Goal: Communication & Community: Answer question/provide support

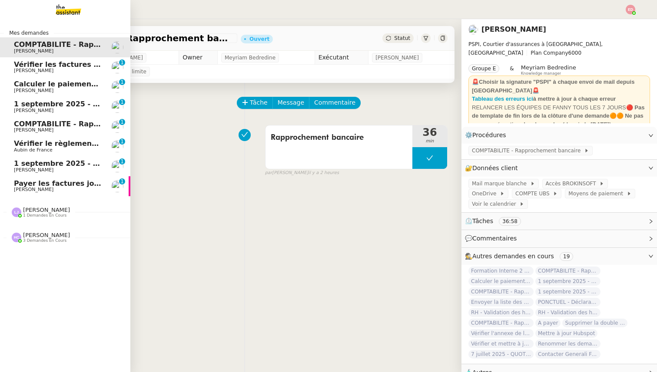
click at [27, 188] on span "[PERSON_NAME]" at bounding box center [34, 190] width 40 height 6
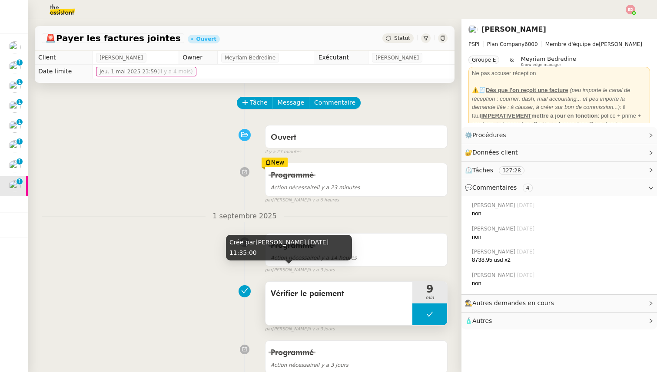
click at [284, 294] on span "Vérifier le paiement" at bounding box center [339, 293] width 136 height 13
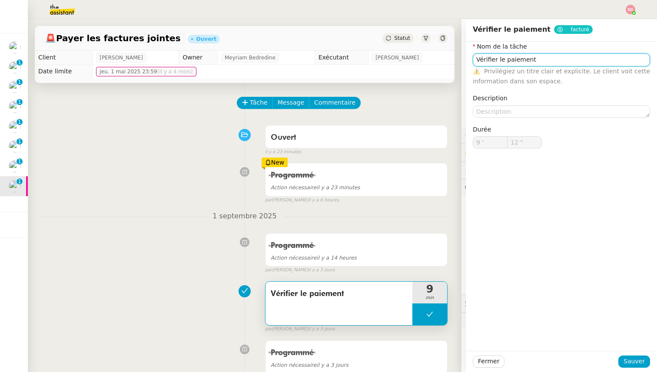
click at [486, 59] on input "Vérifier le paiement" at bounding box center [560, 59] width 177 height 13
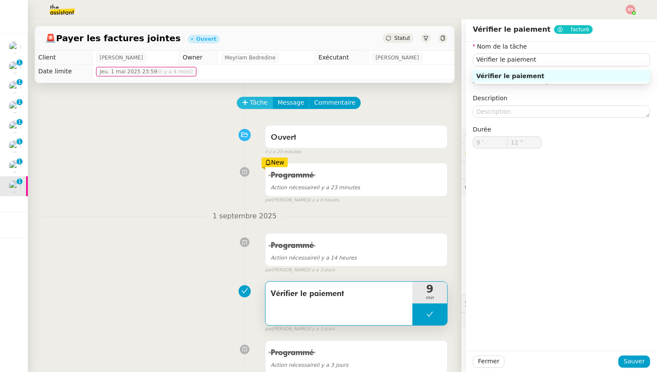
click at [246, 105] on icon at bounding box center [245, 102] width 6 height 6
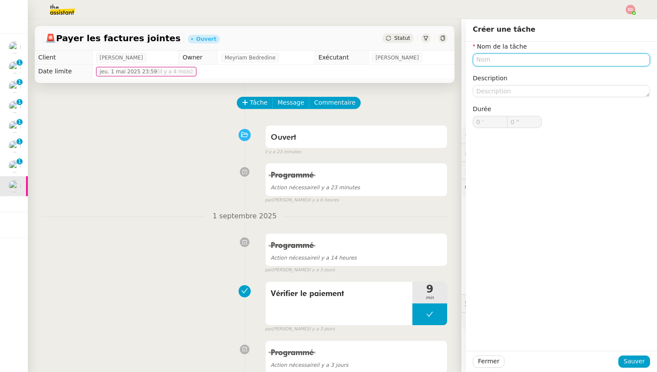
paste input "Vérifier le paiement"
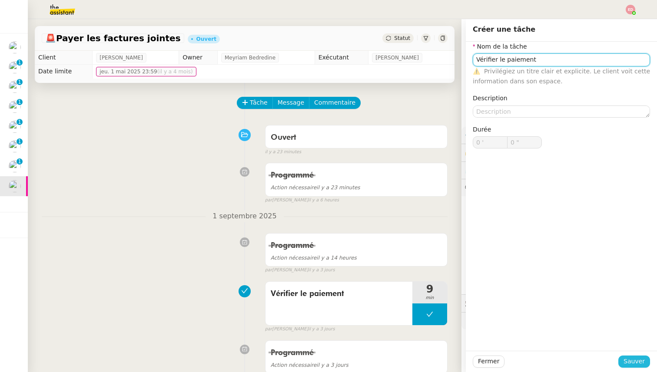
type input "Vérifier le paiement"
click at [641, 360] on span "Sauver" at bounding box center [633, 362] width 21 height 10
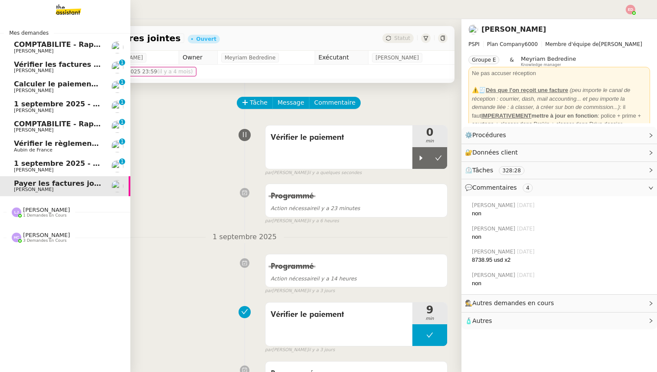
click at [19, 167] on span "1 septembre 2025 - QUOTIDIEN Gestion boite mail Accounting" at bounding box center [135, 163] width 243 height 8
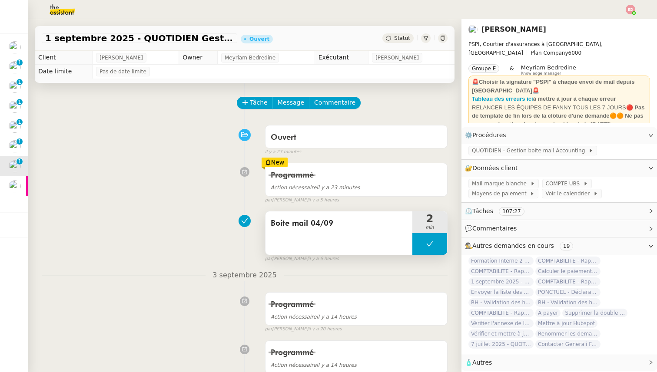
click at [420, 240] on button at bounding box center [429, 244] width 35 height 22
click at [420, 240] on div at bounding box center [420, 244] width 17 height 22
click at [258, 105] on span "Tâche" at bounding box center [259, 103] width 18 height 10
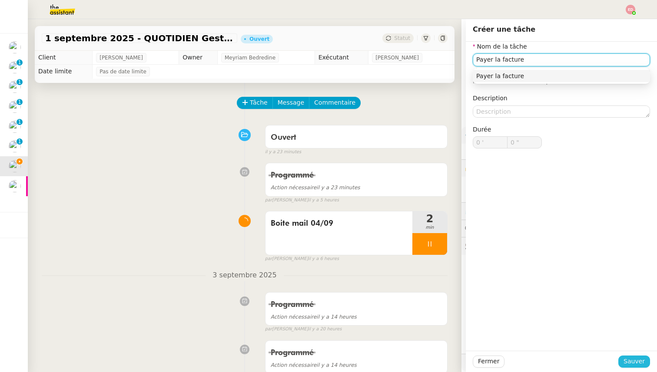
type input "Payer la facture"
click at [627, 361] on span "Sauver" at bounding box center [633, 362] width 21 height 10
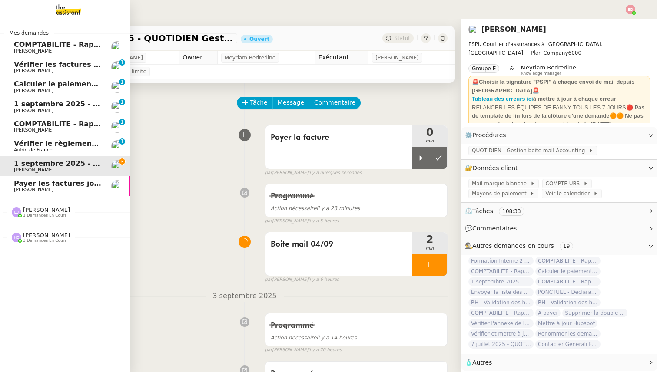
click at [25, 144] on span "Vérifier le règlement de la facture" at bounding box center [80, 143] width 133 height 8
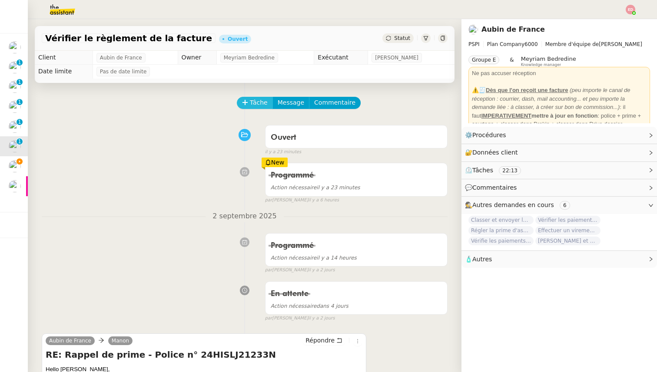
click at [256, 101] on span "Tâche" at bounding box center [259, 103] width 18 height 10
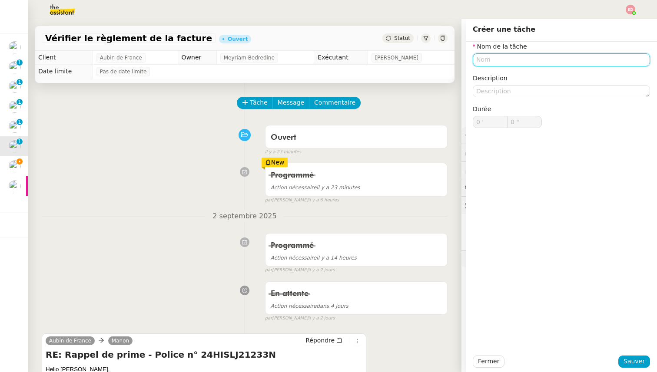
paste input "Vérifier le paiement"
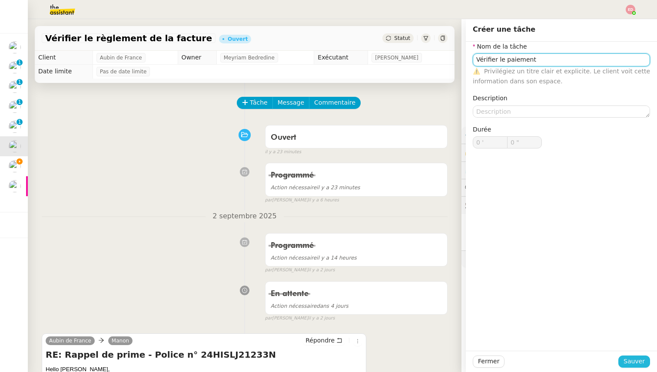
type input "Vérifier le paiement"
click at [630, 362] on span "Sauver" at bounding box center [633, 362] width 21 height 10
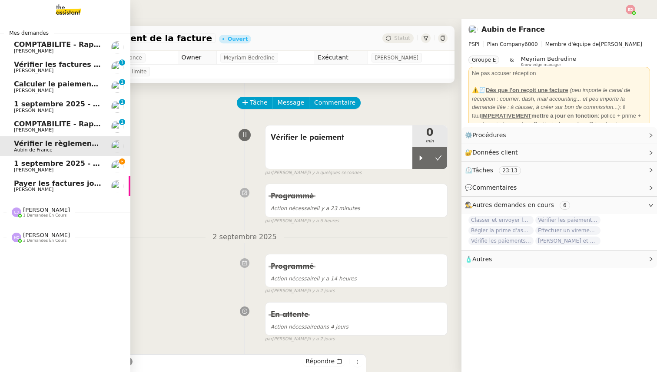
click at [23, 132] on span "[PERSON_NAME]" at bounding box center [34, 130] width 40 height 6
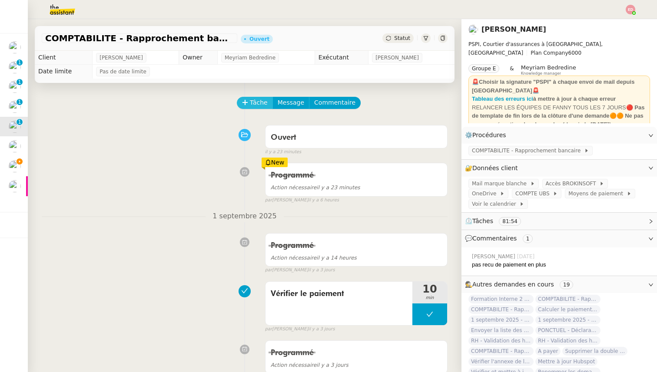
click at [253, 102] on span "Tâche" at bounding box center [259, 103] width 18 height 10
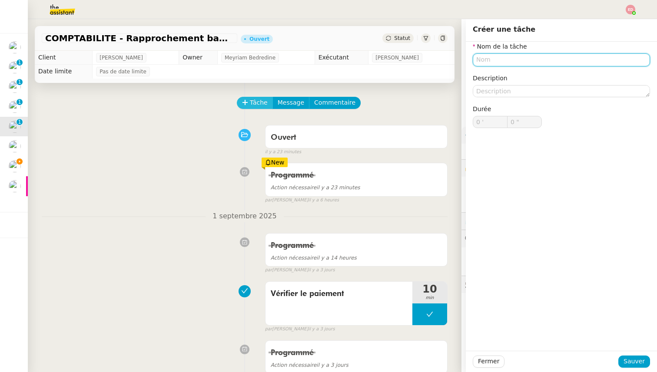
paste input "Vérifier le paiement"
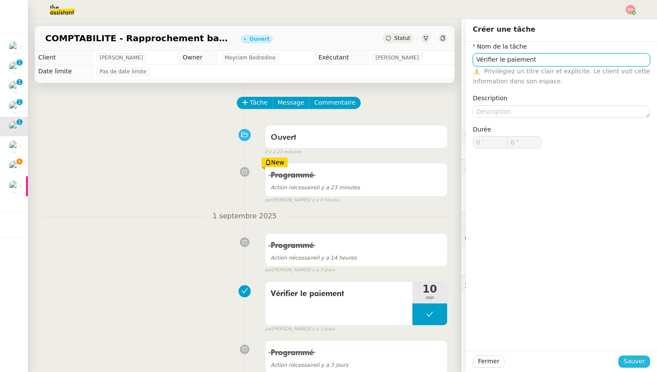
type input "Vérifier le paiement"
click at [633, 362] on span "Sauver" at bounding box center [633, 362] width 21 height 10
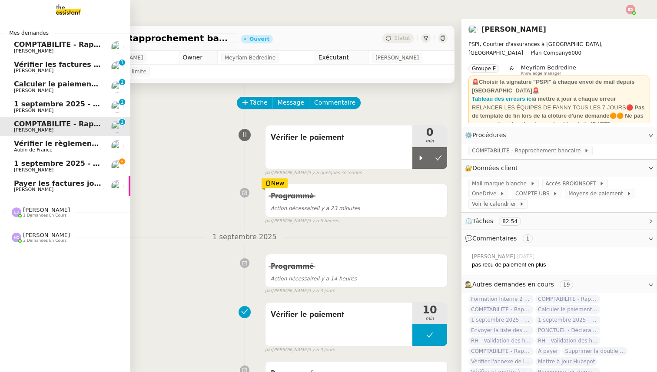
click at [25, 101] on span "1 septembre 2025 - QUOTIDIEN - OPAL - Gestion de la boîte mail OPAL" at bounding box center [151, 104] width 274 height 8
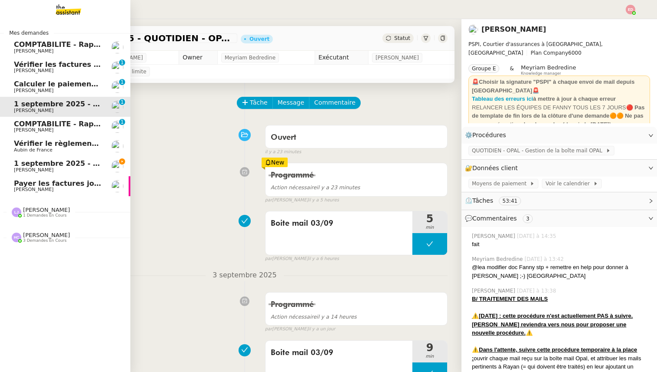
click at [30, 86] on span "Calculer le paiement de CHF 2,063.41" at bounding box center [88, 84] width 148 height 8
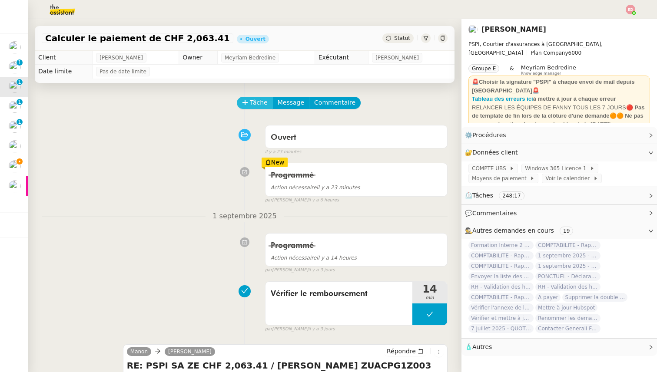
click at [243, 106] on icon at bounding box center [245, 102] width 6 height 6
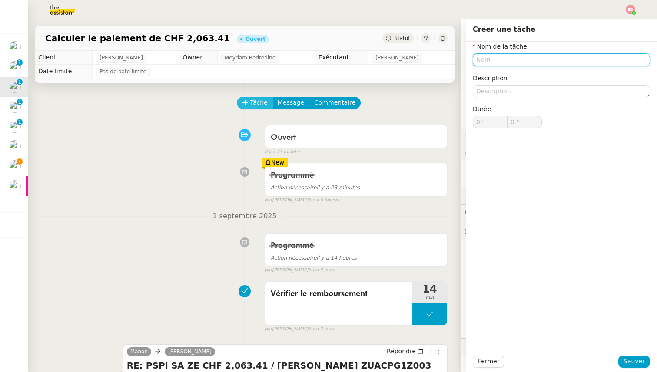
paste input "Vérifier le paiement"
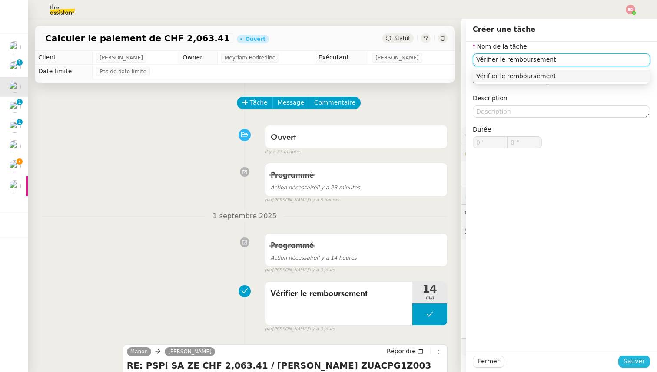
type input "Vérifier le remboursement"
click at [629, 364] on span "Sauver" at bounding box center [633, 362] width 21 height 10
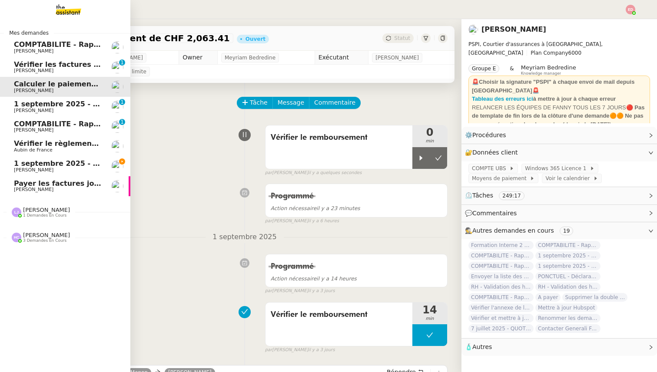
click at [22, 67] on span "Vérifier les factures non réglées" at bounding box center [77, 64] width 126 height 8
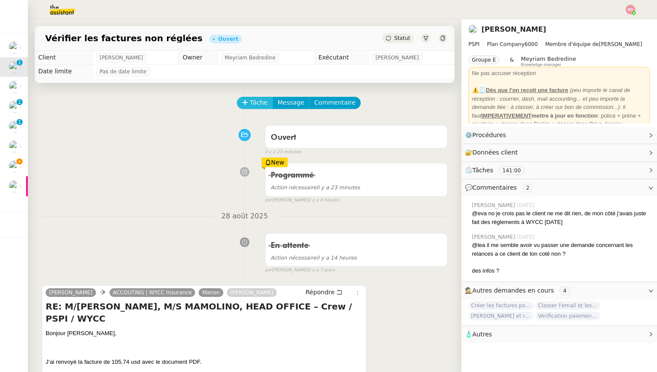
click at [258, 103] on span "Tâche" at bounding box center [259, 103] width 18 height 10
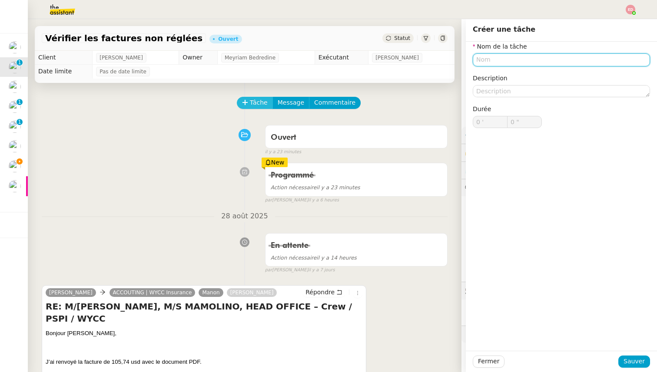
paste input "Vérifier le paiement"
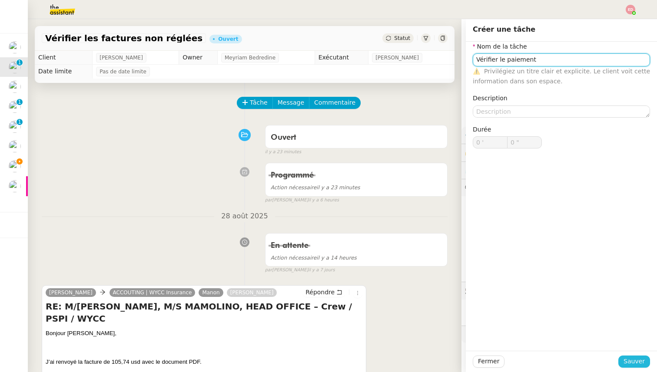
type input "Vérifier le paiement"
click at [625, 362] on span "Sauver" at bounding box center [633, 362] width 21 height 10
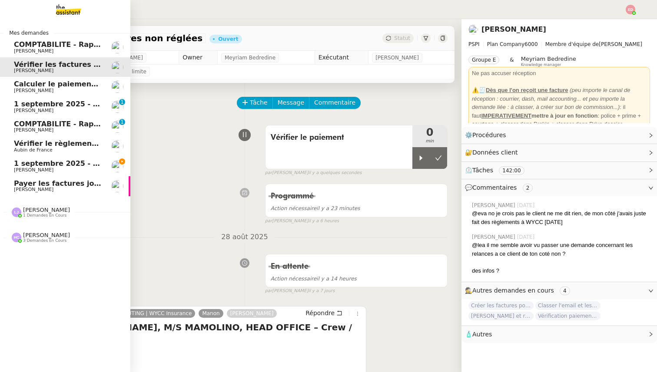
click at [26, 51] on span "[PERSON_NAME]" at bounding box center [34, 51] width 40 height 6
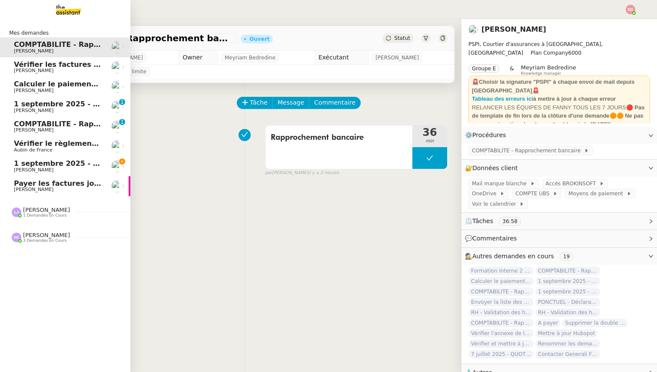
click at [32, 215] on span "1 demandes en cours" at bounding box center [44, 215] width 43 height 5
click at [32, 238] on span "3 demandes en cours" at bounding box center [44, 240] width 43 height 5
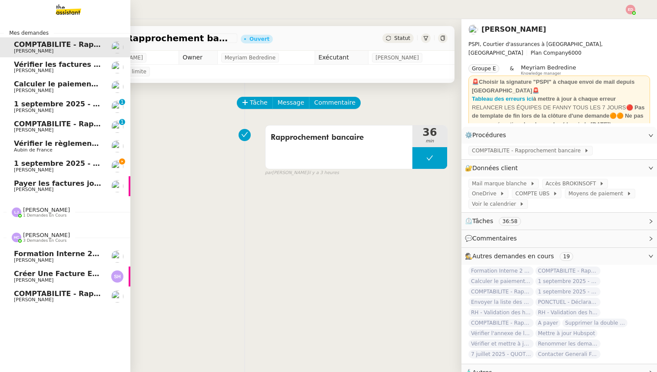
click at [26, 302] on span "[PERSON_NAME]" at bounding box center [34, 300] width 40 height 6
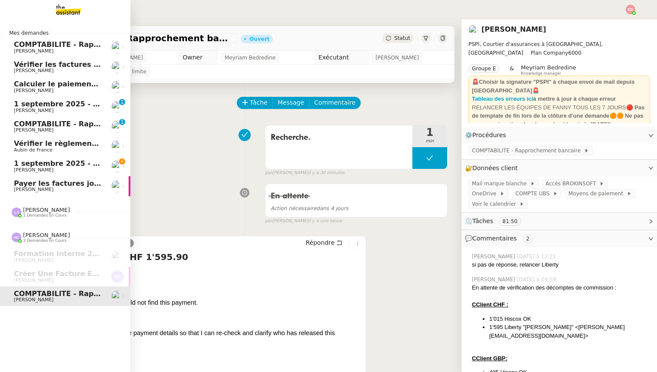
click at [54, 164] on span "1 septembre 2025 - QUOTIDIEN Gestion boite mail Accounting" at bounding box center [135, 163] width 243 height 8
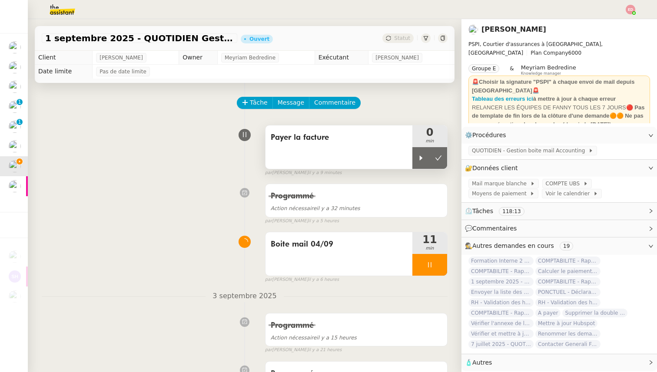
click at [304, 142] on span "Payer la facture" at bounding box center [339, 137] width 136 height 13
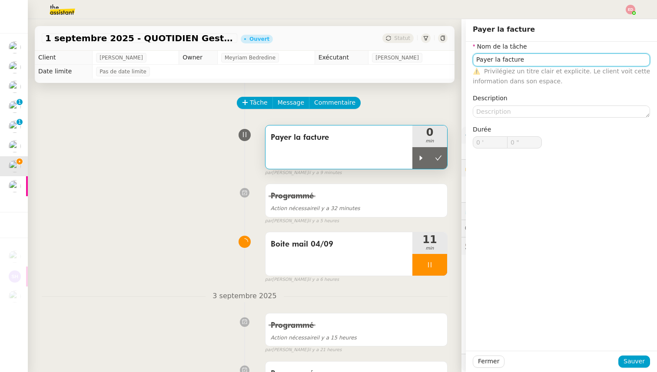
click at [498, 61] on input "Payer la facture" at bounding box center [560, 59] width 177 height 13
type input "Payer les facture"
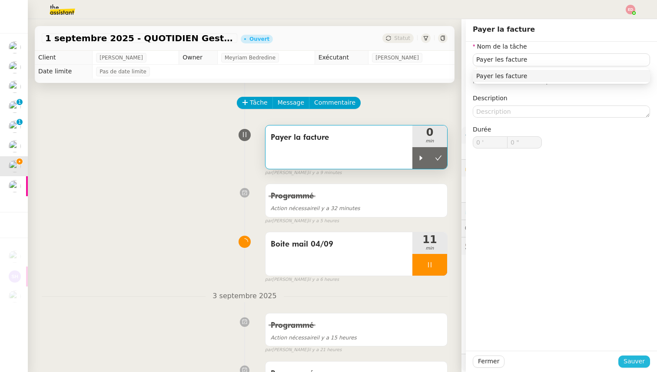
click at [638, 364] on span "Sauver" at bounding box center [633, 362] width 21 height 10
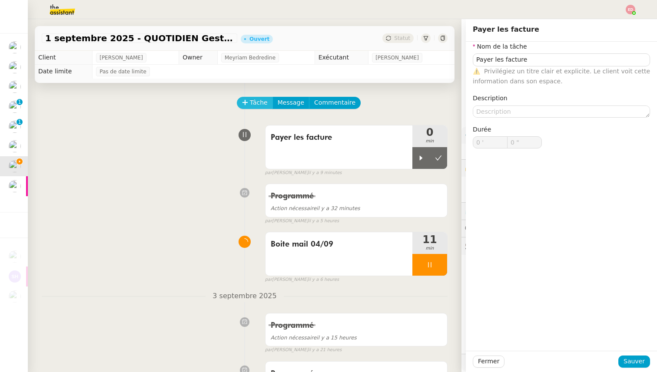
click at [260, 99] on span "Tâche" at bounding box center [259, 103] width 18 height 10
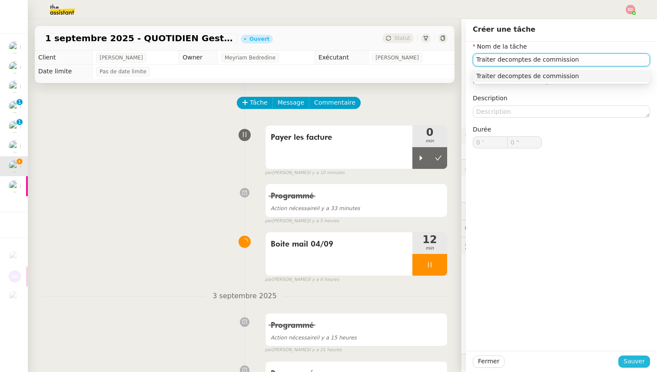
type input "Traiter decomptes de commission"
click at [637, 362] on span "Sauver" at bounding box center [633, 362] width 21 height 10
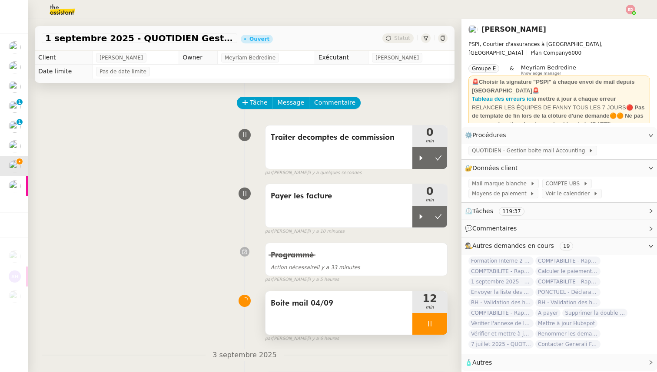
click at [440, 316] on div at bounding box center [429, 324] width 35 height 22
click at [440, 316] on button at bounding box center [437, 324] width 17 height 22
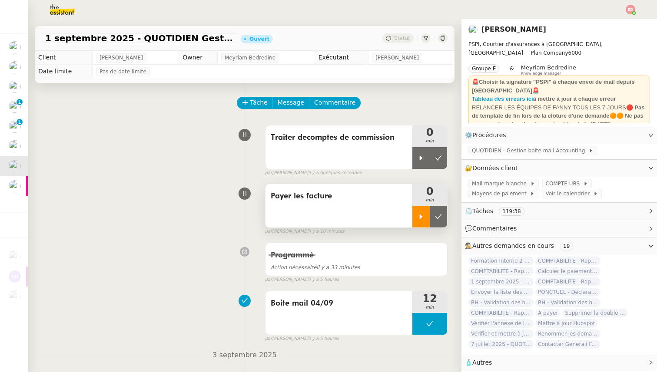
click at [422, 208] on div at bounding box center [420, 217] width 17 height 22
click at [59, 13] on img at bounding box center [55, 9] width 67 height 19
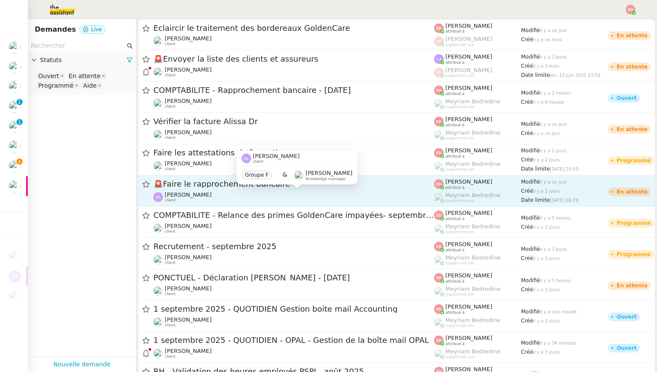
click at [186, 196] on span "[PERSON_NAME]" at bounding box center [188, 195] width 47 height 7
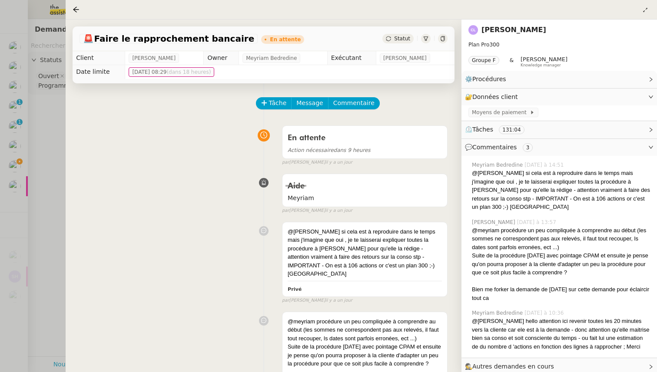
click at [503, 363] on span "Autres demandes en cours" at bounding box center [513, 366] width 82 height 7
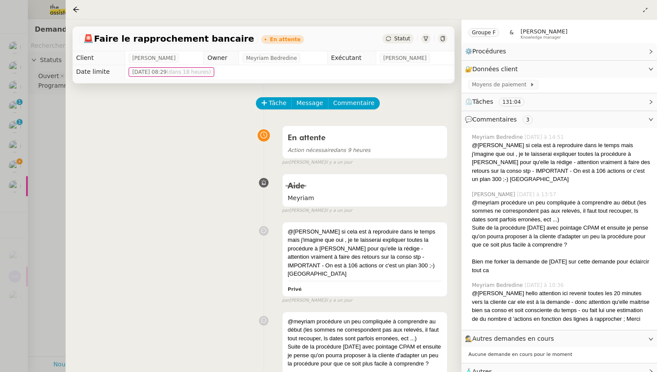
click at [48, 162] on div at bounding box center [328, 186] width 657 height 372
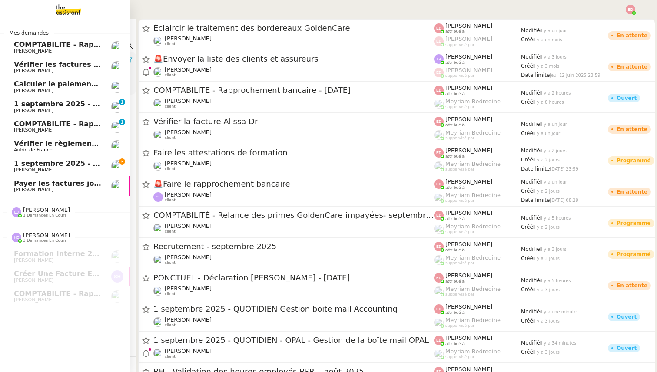
click at [22, 161] on span "1 septembre 2025 - QUOTIDIEN Gestion boite mail Accounting" at bounding box center [135, 163] width 243 height 8
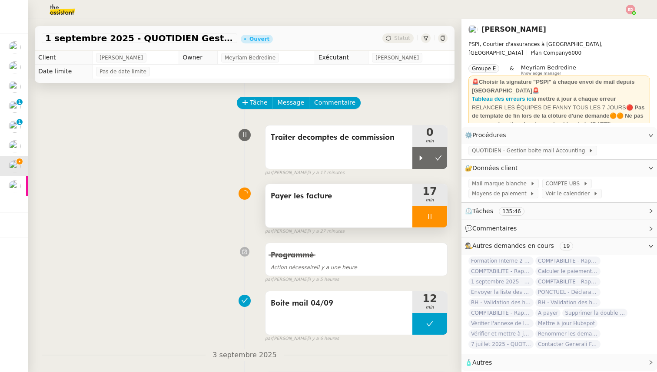
click at [440, 221] on div at bounding box center [429, 217] width 35 height 22
click at [440, 221] on button at bounding box center [437, 217] width 17 height 22
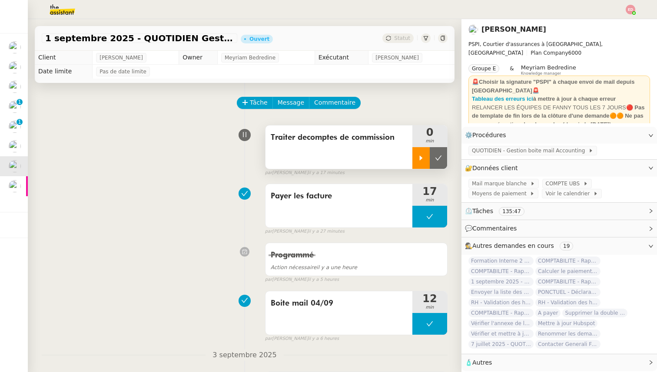
click at [413, 150] on div at bounding box center [420, 158] width 17 height 22
click at [443, 158] on div at bounding box center [429, 158] width 35 height 22
click at [443, 158] on button at bounding box center [437, 158] width 17 height 22
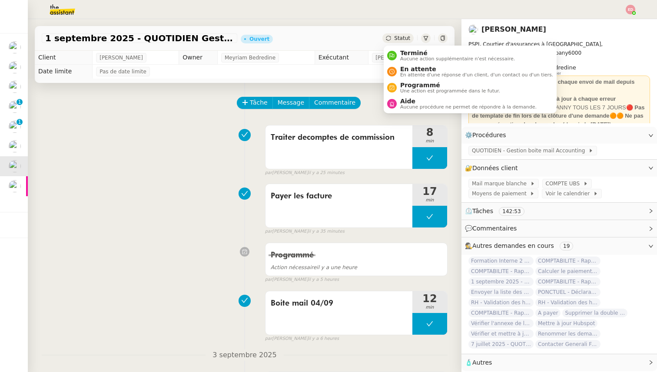
click at [394, 37] on div "Statut" at bounding box center [397, 38] width 31 height 10
click at [432, 82] on span "Programmé" at bounding box center [450, 85] width 100 height 7
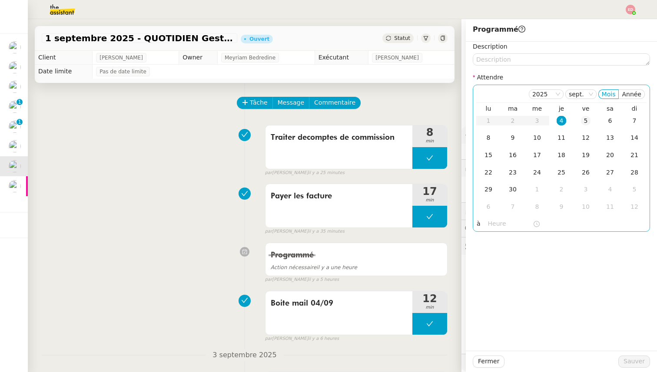
click at [585, 120] on div "5" at bounding box center [586, 121] width 10 height 10
click at [630, 360] on span "Sauver" at bounding box center [633, 362] width 21 height 10
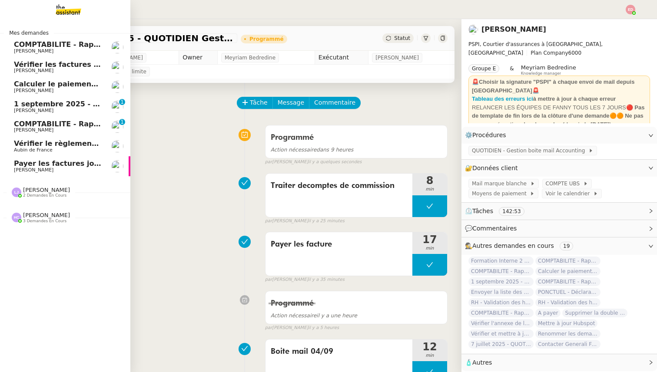
click at [48, 109] on span "[PERSON_NAME]" at bounding box center [58, 110] width 88 height 5
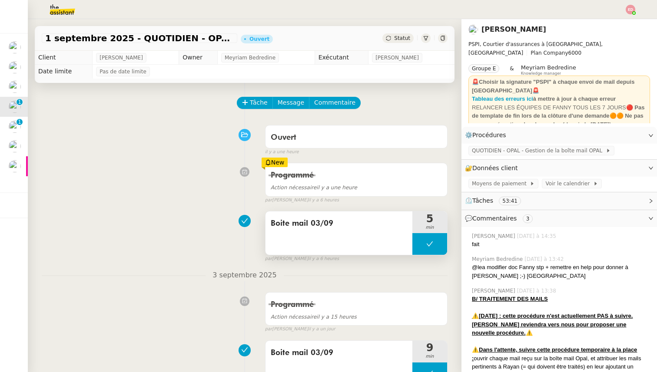
click at [415, 240] on button at bounding box center [429, 244] width 35 height 22
click at [415, 240] on div at bounding box center [420, 244] width 17 height 22
click at [439, 244] on div at bounding box center [429, 244] width 35 height 22
click at [439, 244] on icon at bounding box center [438, 244] width 7 height 7
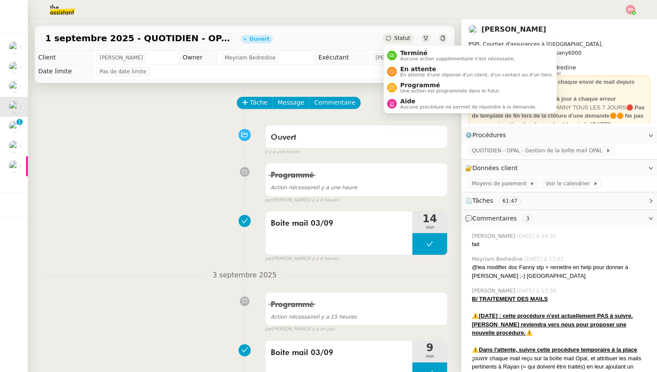
click at [398, 36] on span "Statut" at bounding box center [402, 38] width 16 height 6
click at [430, 84] on span "Programmé" at bounding box center [450, 85] width 100 height 7
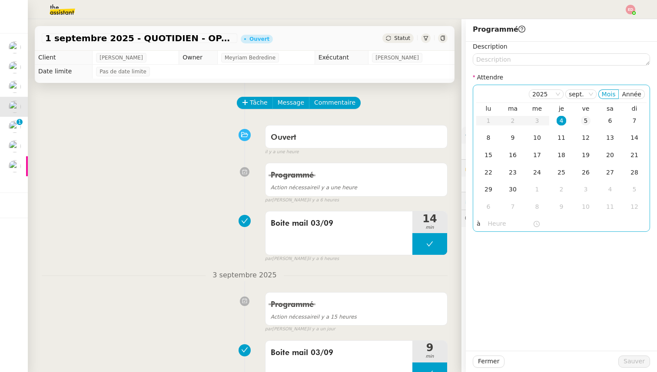
click at [588, 117] on div "5" at bounding box center [586, 121] width 10 height 10
click at [639, 367] on button "Sauver" at bounding box center [634, 362] width 32 height 12
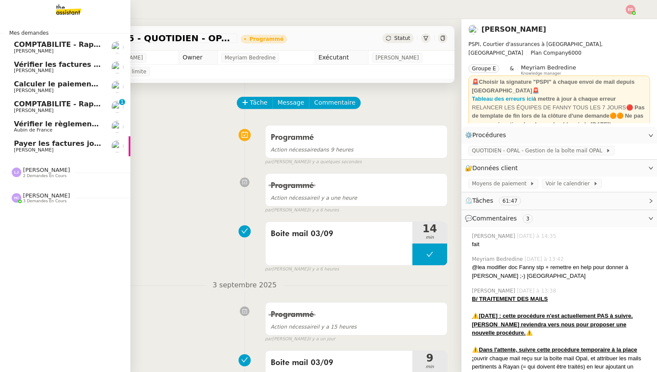
click at [27, 98] on link "COMPTABILITE - Rapprochement bancaire - 18 août 2025 Fanny Eyraud 0 1 2 3 4 5 6…" at bounding box center [65, 107] width 130 height 20
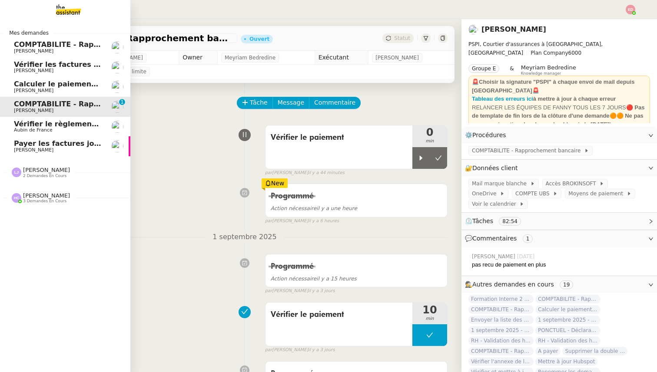
click at [31, 141] on span "Payer les factures jointes" at bounding box center [63, 143] width 99 height 8
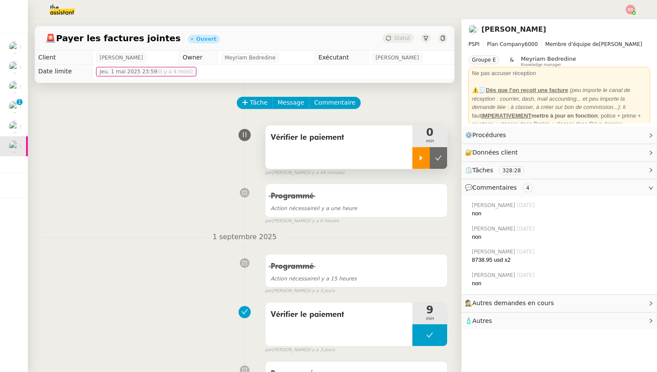
click at [412, 155] on div at bounding box center [420, 158] width 17 height 22
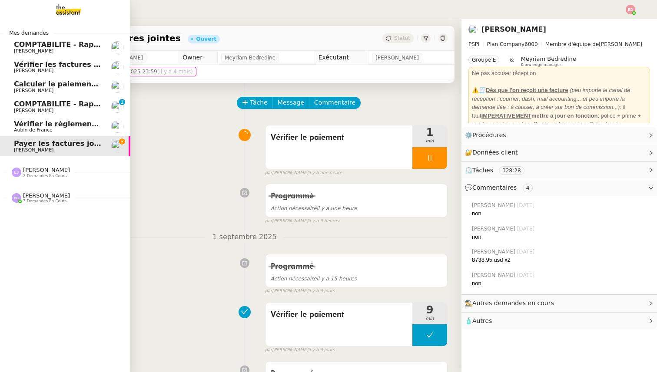
click at [22, 123] on span "Vérifier le règlement de la facture" at bounding box center [80, 124] width 133 height 8
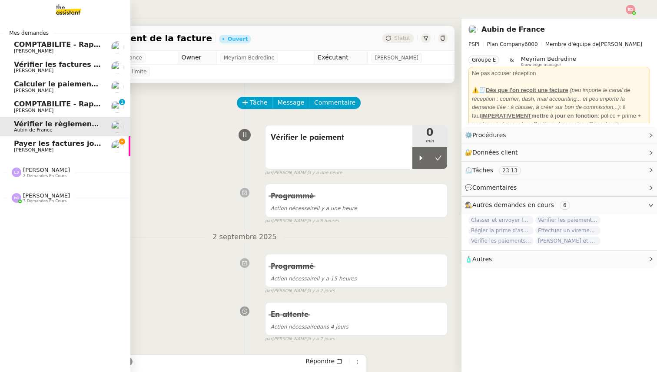
click at [23, 103] on span "COMPTABILITE - Rapprochement bancaire - 18 août 2025" at bounding box center [125, 104] width 222 height 8
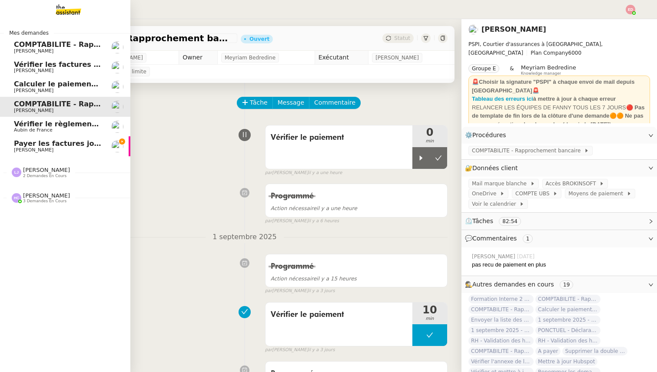
click at [76, 86] on span "Calculer le paiement de CHF 2,063.41" at bounding box center [88, 84] width 148 height 8
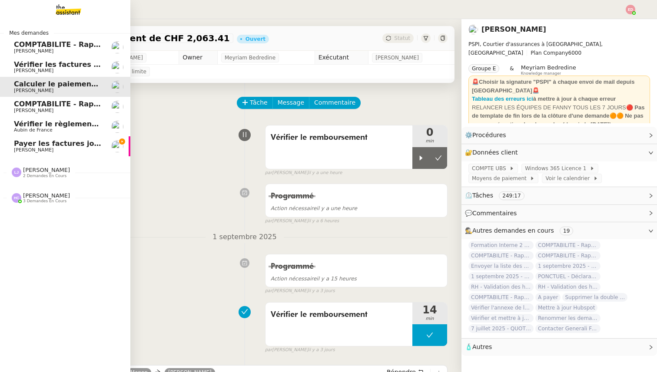
click at [69, 66] on span "Vérifier les factures non réglées" at bounding box center [77, 64] width 126 height 8
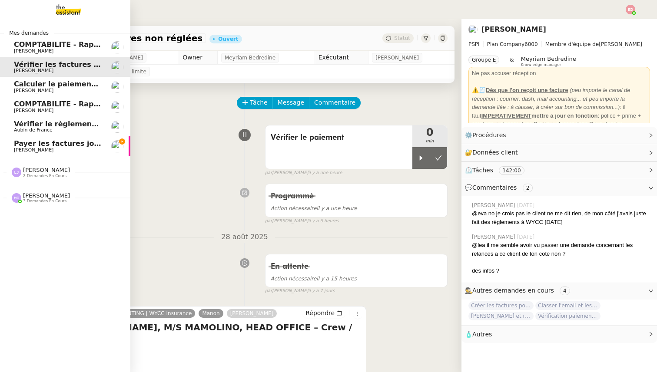
click at [24, 149] on span "[PERSON_NAME]" at bounding box center [34, 150] width 40 height 6
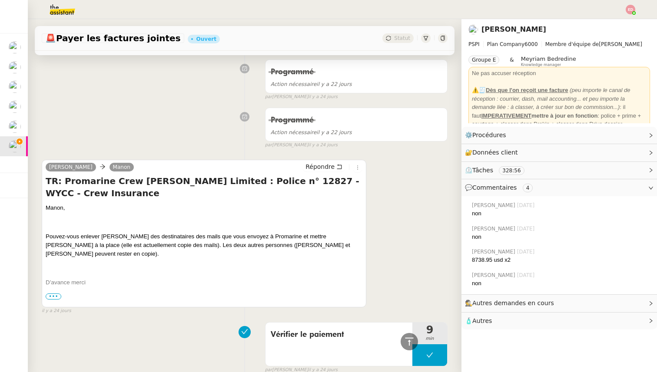
scroll to position [1124, 0]
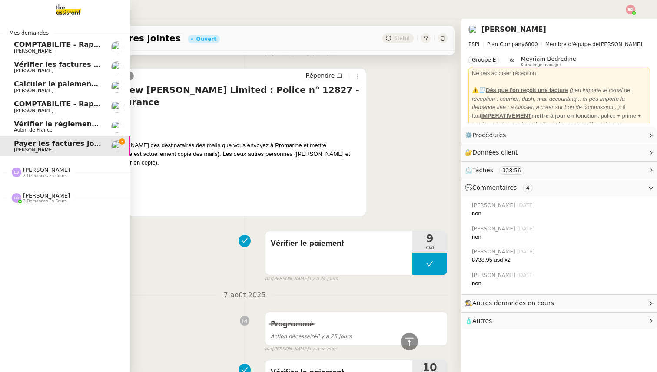
click at [17, 130] on span "Aubin de France" at bounding box center [33, 130] width 39 height 6
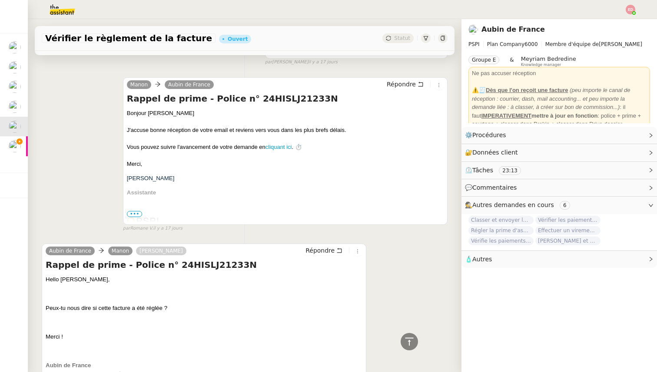
scroll to position [1647, 0]
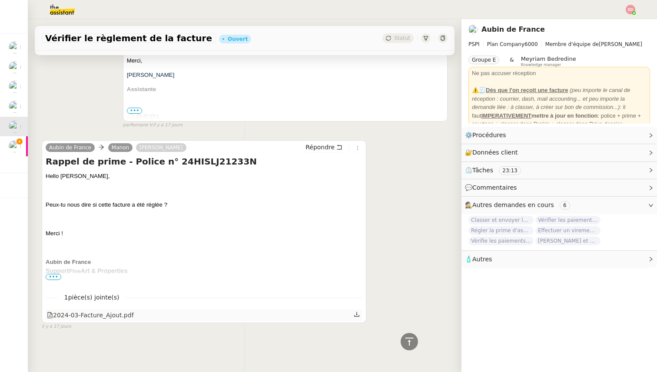
click at [92, 317] on div "2024-03-Facture_Ajout.pdf" at bounding box center [90, 315] width 87 height 10
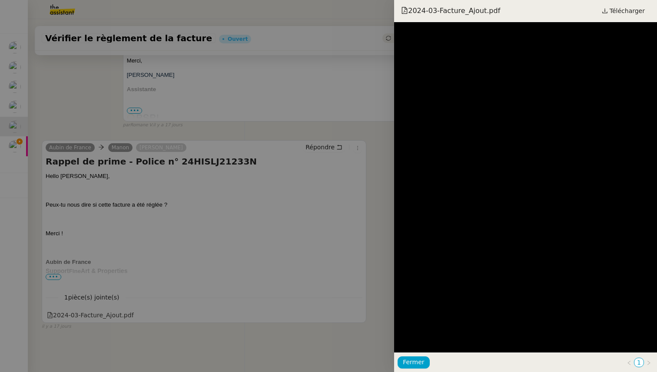
click at [87, 186] on div at bounding box center [328, 186] width 657 height 372
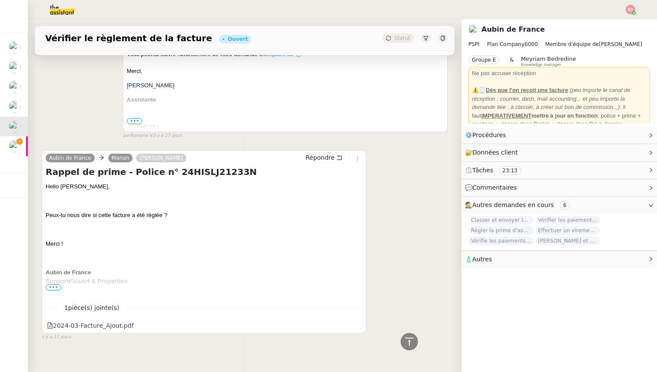
scroll to position [1640, 0]
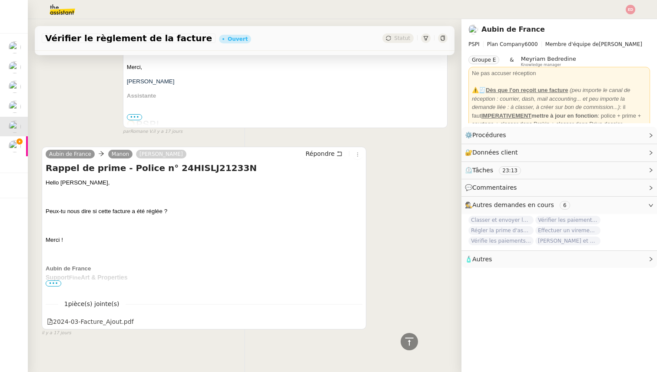
click at [57, 284] on span "•••" at bounding box center [54, 284] width 16 height 6
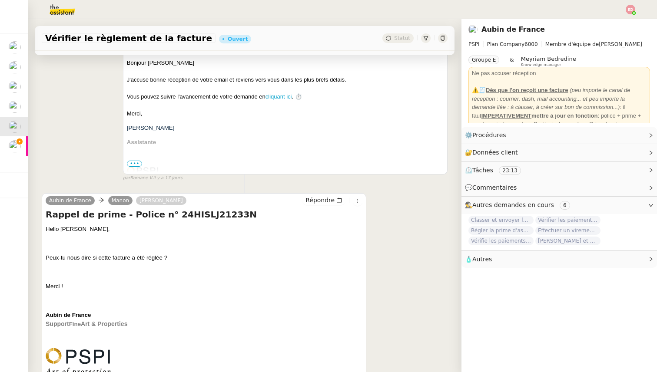
scroll to position [1821, 0]
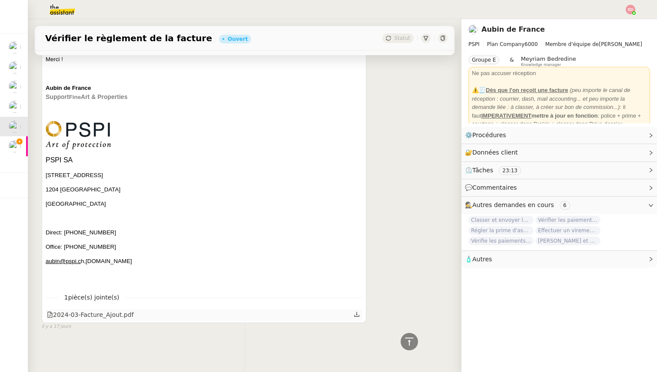
click at [358, 315] on icon at bounding box center [356, 314] width 6 height 6
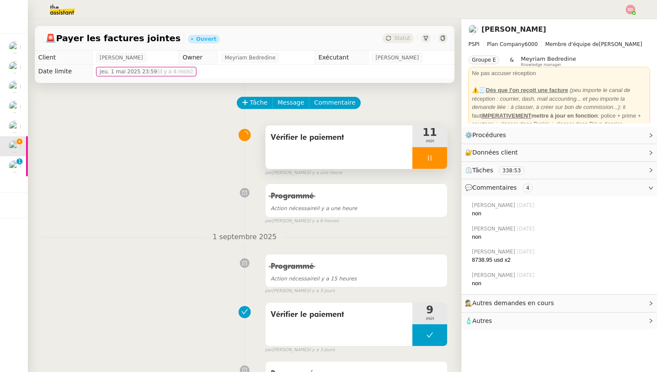
click at [440, 152] on div at bounding box center [429, 158] width 35 height 22
click at [440, 152] on button at bounding box center [437, 158] width 17 height 22
click at [402, 39] on span "Statut" at bounding box center [402, 38] width 16 height 6
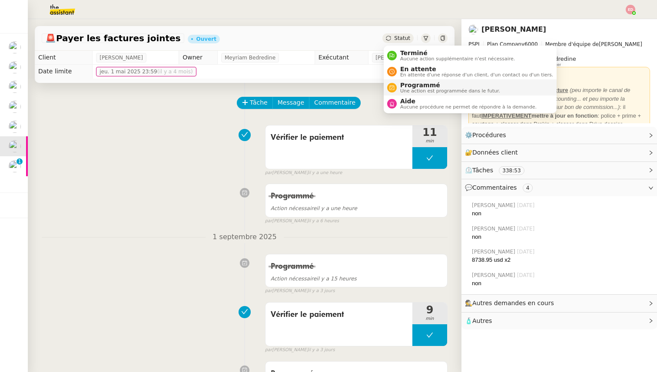
click at [412, 86] on span "Programmé" at bounding box center [450, 85] width 100 height 7
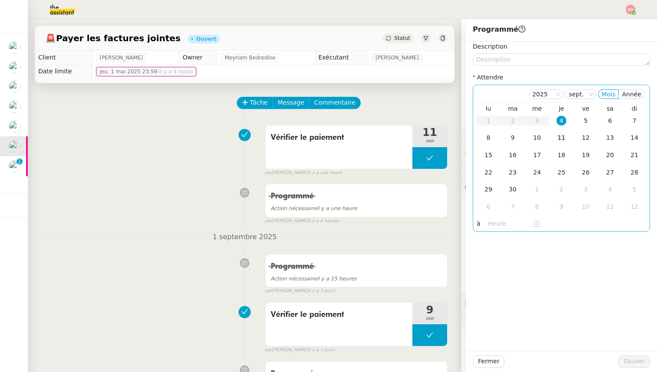
click at [558, 136] on div "11" at bounding box center [561, 138] width 10 height 10
click at [627, 361] on span "Sauver" at bounding box center [633, 362] width 21 height 10
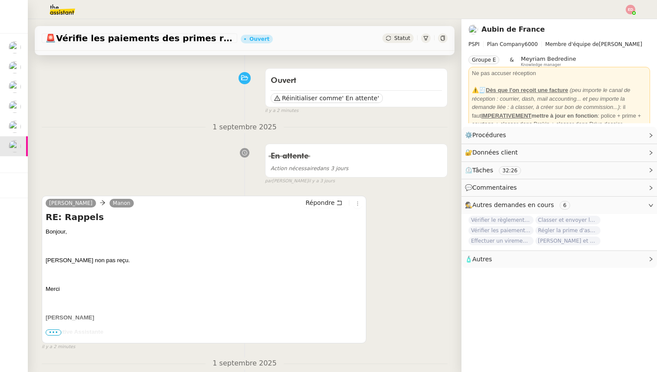
scroll to position [49, 0]
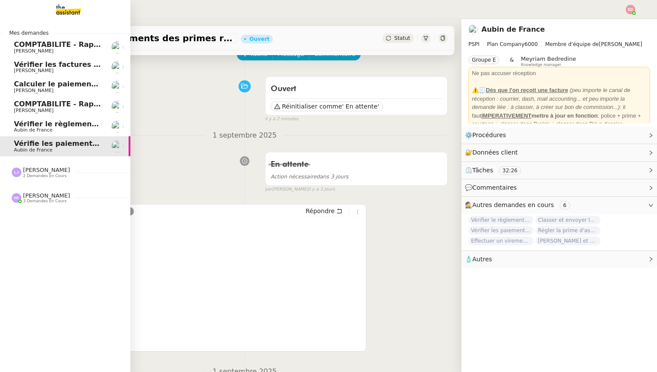
click at [24, 126] on span "Vérifier le règlement de la facture" at bounding box center [80, 124] width 133 height 8
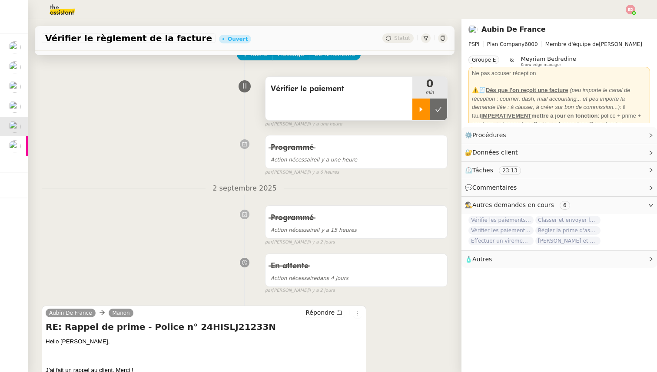
click at [421, 110] on icon at bounding box center [420, 109] width 7 height 7
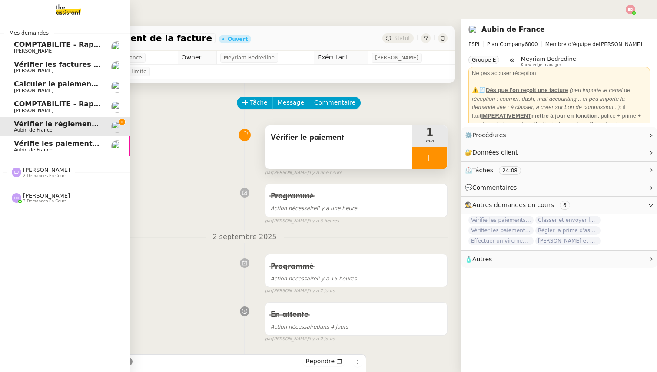
click at [36, 50] on span "[PERSON_NAME]" at bounding box center [34, 51] width 40 height 6
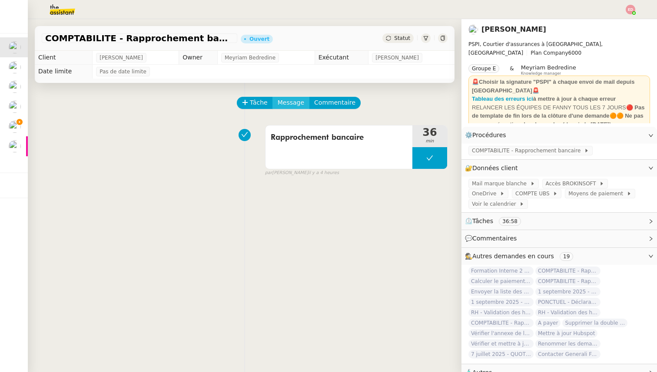
click at [278, 105] on span "Message" at bounding box center [290, 103] width 26 height 10
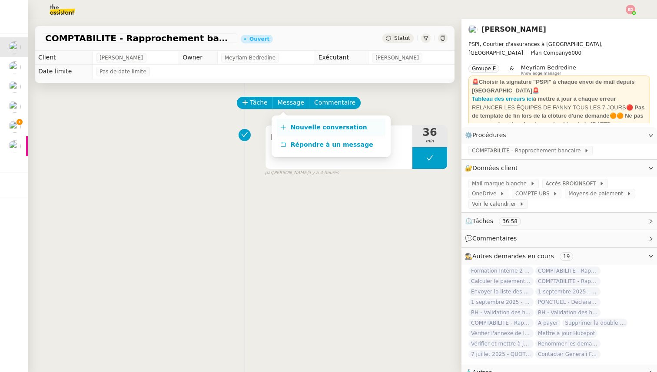
click at [307, 130] on span "Nouvelle conversation" at bounding box center [329, 127] width 76 height 7
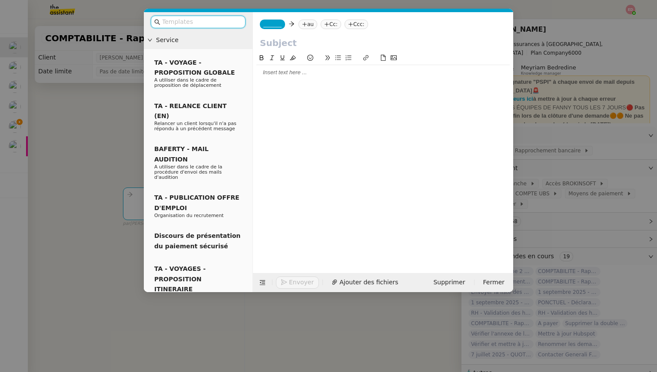
click at [274, 24] on span "_______" at bounding box center [272, 24] width 18 height 6
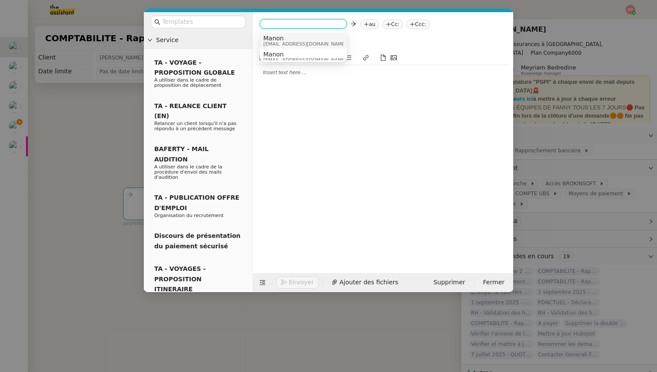
click at [281, 42] on span "[EMAIL_ADDRESS][DOMAIN_NAME]" at bounding box center [304, 44] width 83 height 5
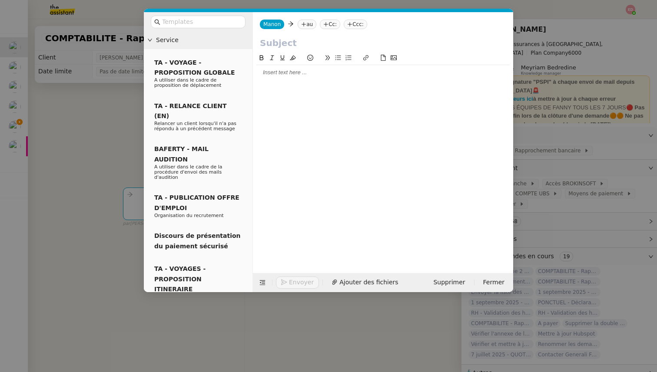
click at [304, 25] on icon at bounding box center [304, 24] width 0 height 4
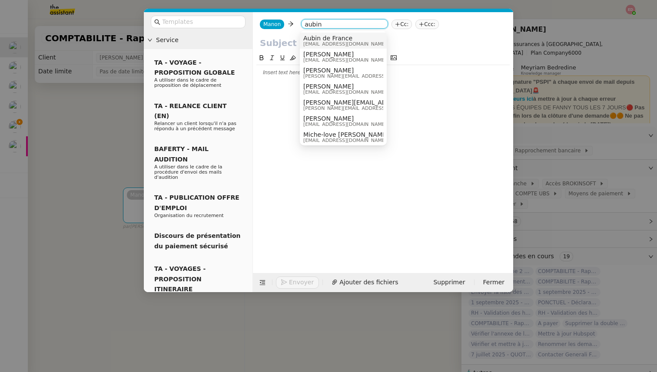
type input "aubin"
click at [333, 40] on span "Aubin de France" at bounding box center [344, 38] width 83 height 7
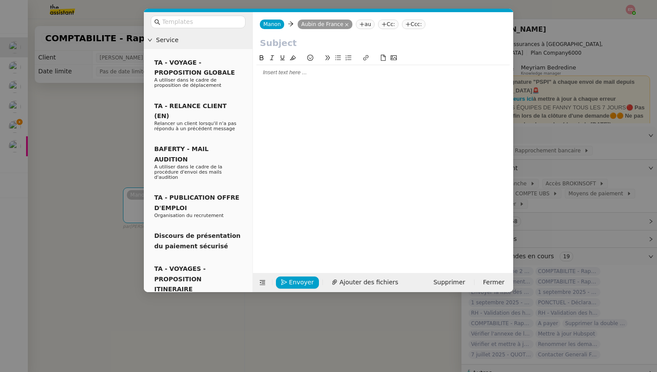
click at [371, 24] on nz-tag "au" at bounding box center [365, 25] width 19 height 10
type input "sophiem"
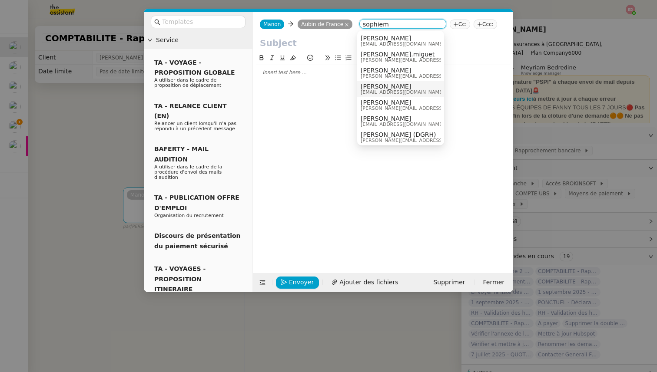
click at [403, 90] on span "sophiem@pspi.ch" at bounding box center [401, 92] width 83 height 5
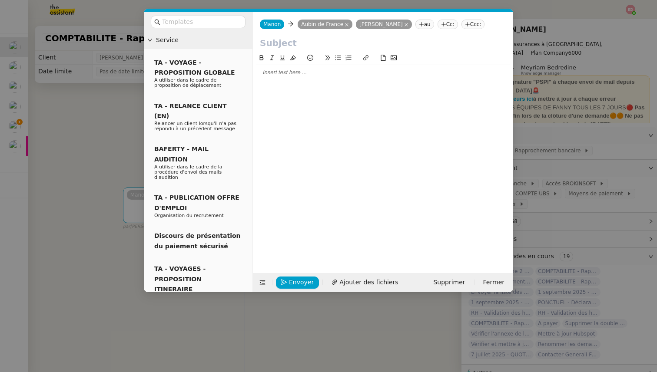
click at [291, 42] on input "text" at bounding box center [383, 42] width 246 height 13
type input "F"
type input "commission hiscox"
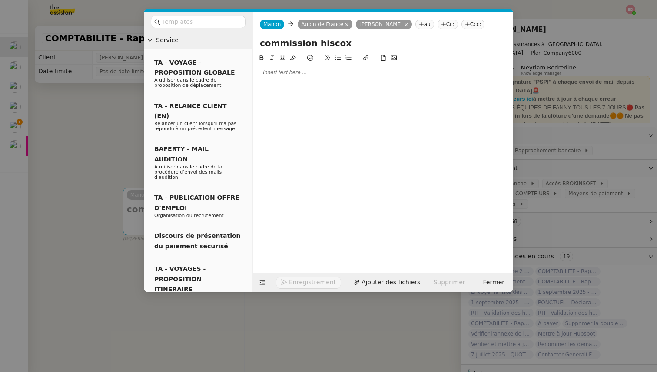
click at [281, 76] on div at bounding box center [382, 73] width 253 height 8
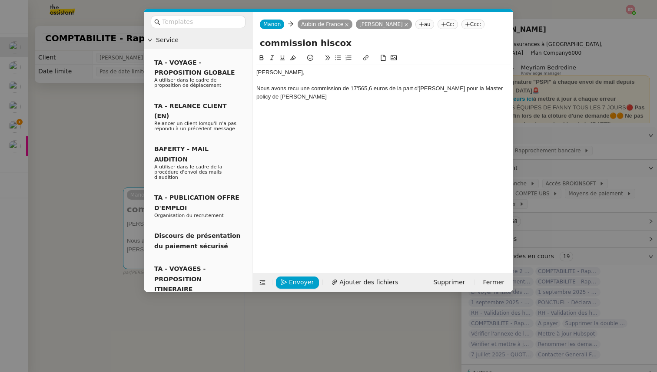
click at [258, 96] on div "Nous avons recu une commission de 17'565,6 euros de la part d'Hiscox pour la Ma…" at bounding box center [382, 93] width 253 height 16
click at [290, 91] on div "Nous avons recu une commission de 17'565,6 euros de la part d'Hiscox pour la Ma…" at bounding box center [382, 93] width 253 height 16
click at [0, 0] on lt-span "reçu" at bounding box center [0, 0] width 0 height 0
click at [299, 103] on div "Aubin, Sophie, Nous avons reçu une commission de 17'565,6 euros de la part d'Hi…" at bounding box center [382, 84] width 253 height 39
click at [358, 114] on div "Cependant, je ne trouve aucune facture assez élevée pour obtenir ce montant de …" at bounding box center [382, 113] width 253 height 8
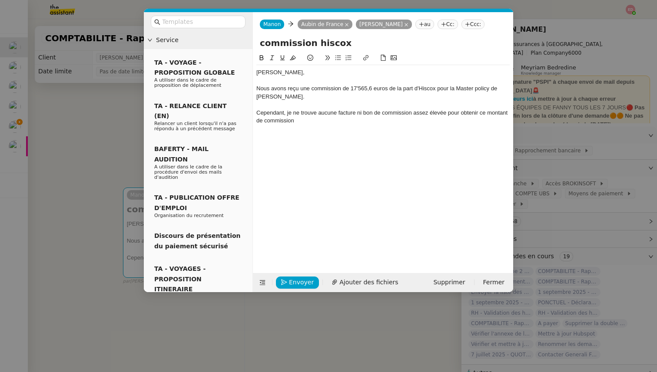
click at [446, 112] on div "Cependant, je ne trouve aucune facture ni bon de commission assez élevée pour o…" at bounding box center [382, 117] width 253 height 16
click at [337, 124] on div "Cependant, je ne trouve aucune facture ni bon de commission assez élevé pour ob…" at bounding box center [382, 117] width 253 height 16
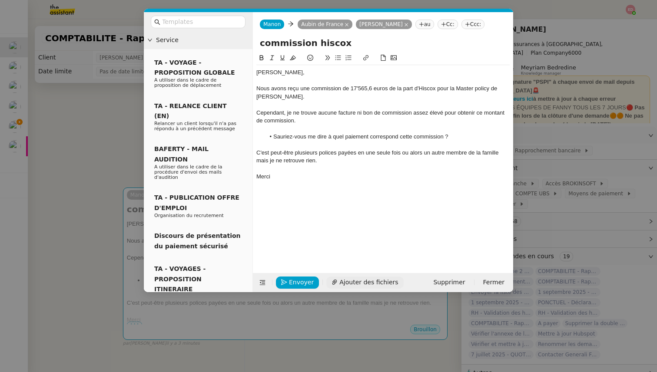
click at [343, 284] on span "Ajouter des fichiers" at bounding box center [368, 282] width 59 height 10
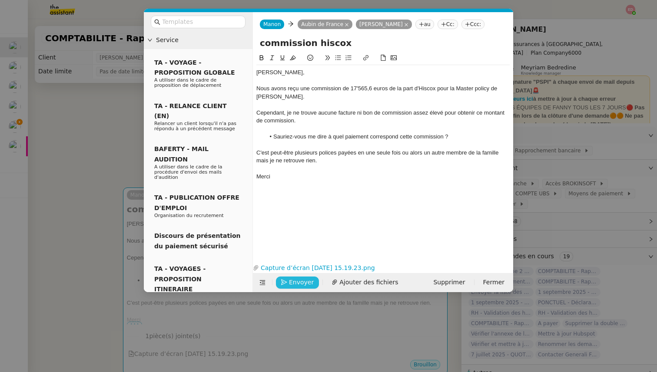
click at [284, 282] on icon "button" at bounding box center [284, 282] width 6 height 6
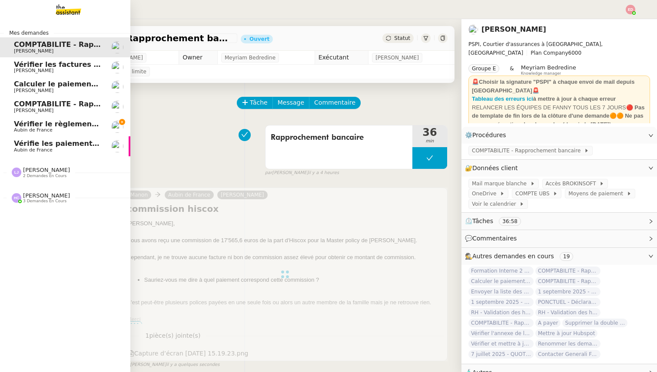
click at [24, 124] on span "Vérifier le règlement de la facture" at bounding box center [80, 124] width 133 height 8
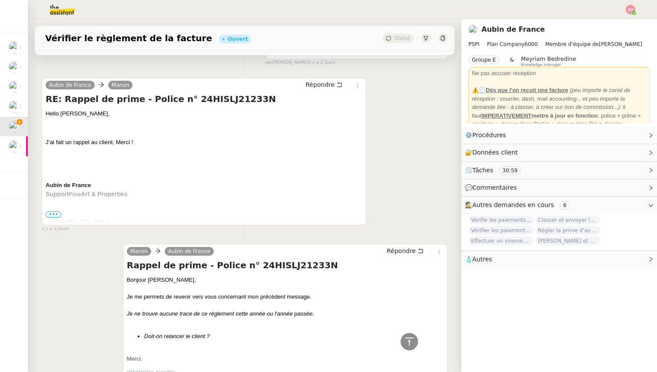
scroll to position [280, 0]
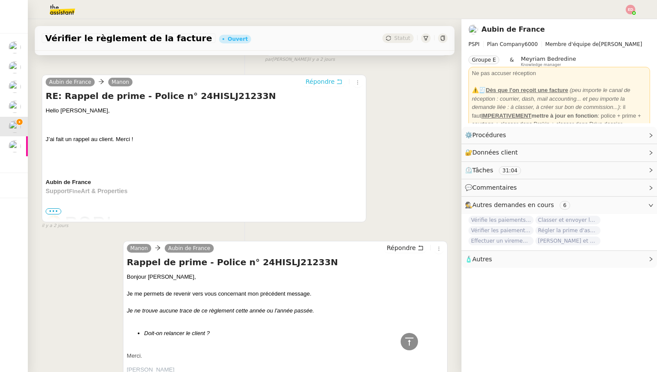
click at [318, 83] on span "Répondre" at bounding box center [319, 81] width 29 height 9
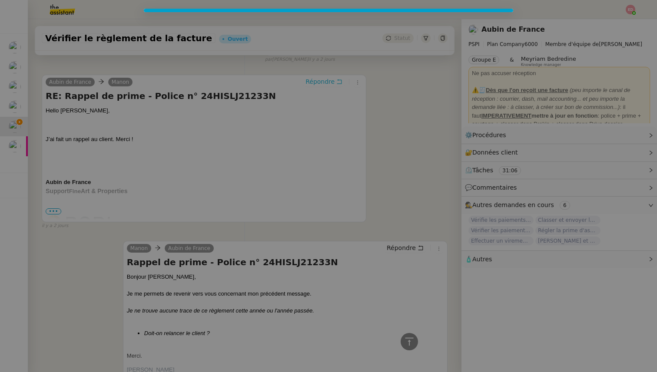
scroll to position [346, 0]
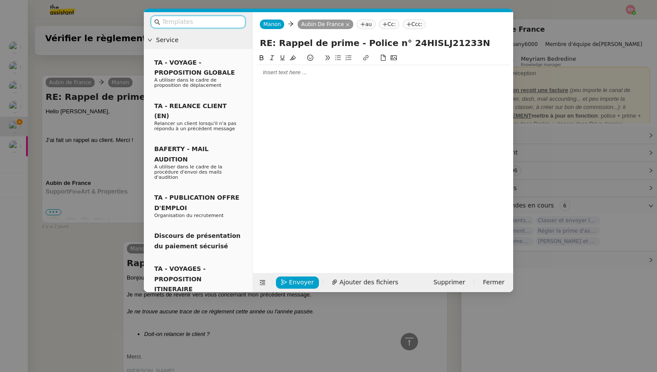
click at [294, 73] on div at bounding box center [382, 73] width 253 height 8
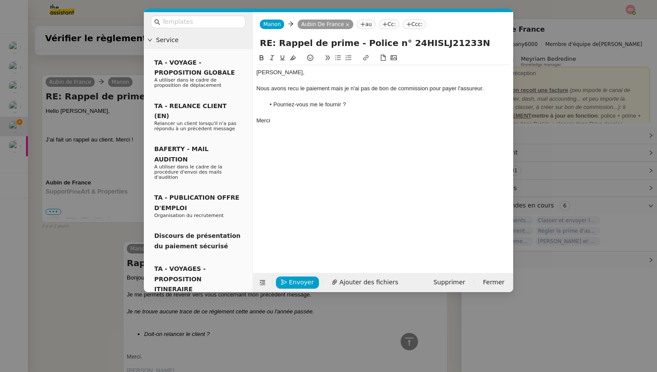
scroll to position [416, 0]
click at [294, 89] on div "Nous avons recu le paiement mais je n'ai pas de bon de commission pour payer l'…" at bounding box center [382, 89] width 253 height 8
click at [0, 0] on lt-span "reçu" at bounding box center [0, 0] width 0 height 0
click at [335, 89] on div "Nous avons reçu le paiement mais je n'ai pas de bon de commission pour payer l'…" at bounding box center [382, 89] width 253 height 8
click at [0, 0] on lt-strong "," at bounding box center [0, 0] width 0 height 0
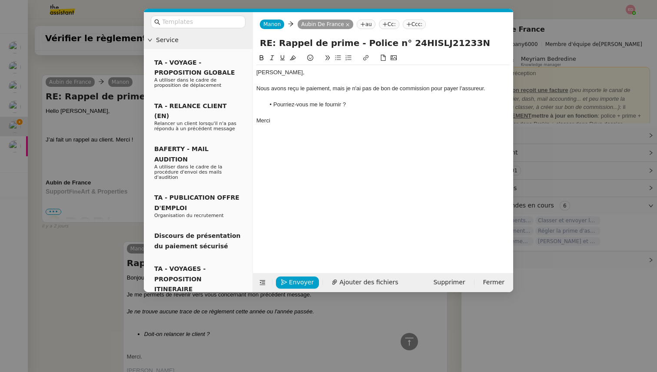
click at [73, 204] on nz-modal-container "Service TA - VOYAGE - PROPOSITION GLOBALE A utiliser dans le cadre de propositi…" at bounding box center [328, 186] width 657 height 372
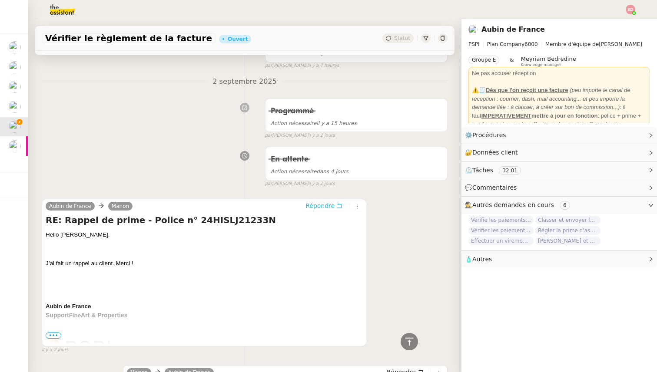
scroll to position [0, 0]
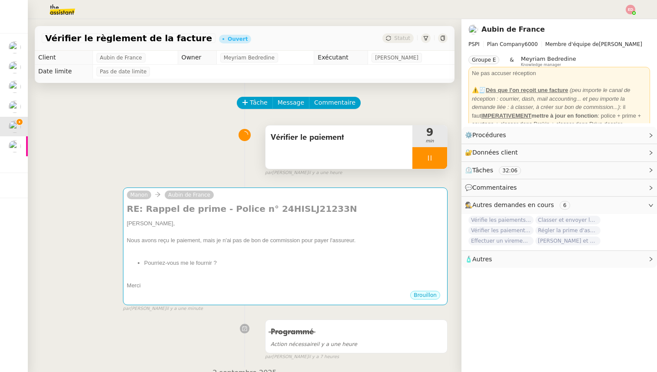
click at [436, 159] on div at bounding box center [429, 158] width 35 height 22
click at [436, 159] on icon at bounding box center [438, 158] width 7 height 7
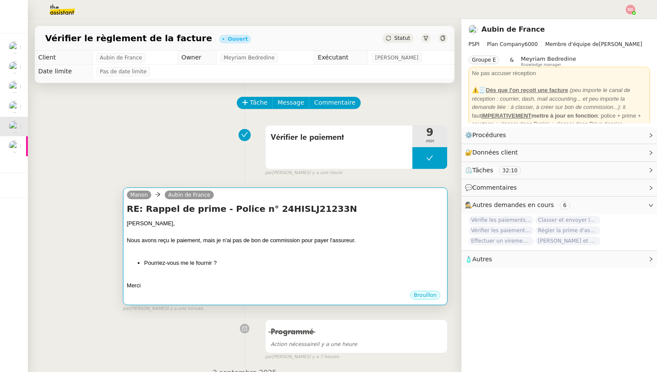
click at [379, 239] on div "Nous avons reçu le paiement, mais je n'ai pas de bon de commission pour payer l…" at bounding box center [285, 240] width 317 height 9
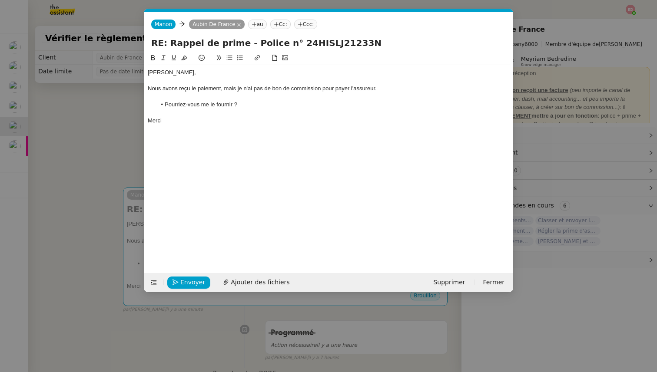
scroll to position [0, 18]
click at [179, 289] on div "Envoyer Ajouter des fichiers" at bounding box center [221, 283] width 147 height 12
click at [178, 283] on button "Envoyer" at bounding box center [188, 283] width 43 height 12
click at [178, 283] on button "Confirmer l'envoi" at bounding box center [202, 283] width 70 height 12
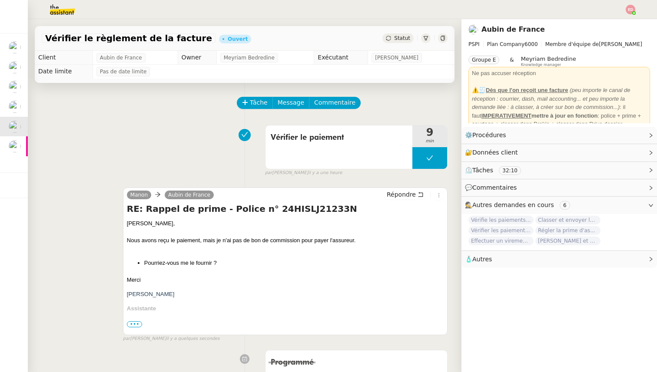
click at [397, 41] on div "Statut" at bounding box center [397, 38] width 31 height 10
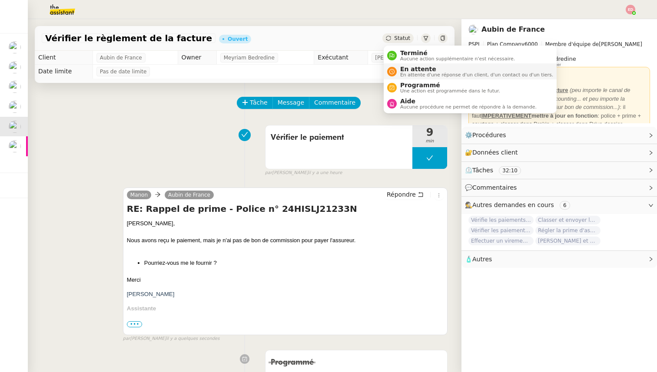
click at [408, 73] on span "En attente d'une réponse d'un client, d'un contact ou d'un tiers." at bounding box center [476, 75] width 153 height 5
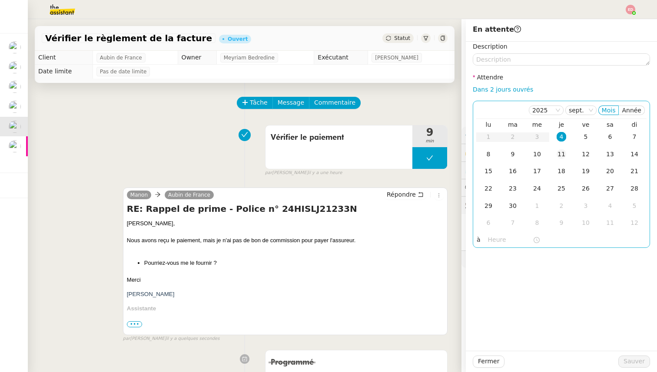
click at [563, 155] on div "11" at bounding box center [561, 154] width 10 height 10
click at [636, 363] on span "Sauver" at bounding box center [633, 362] width 21 height 10
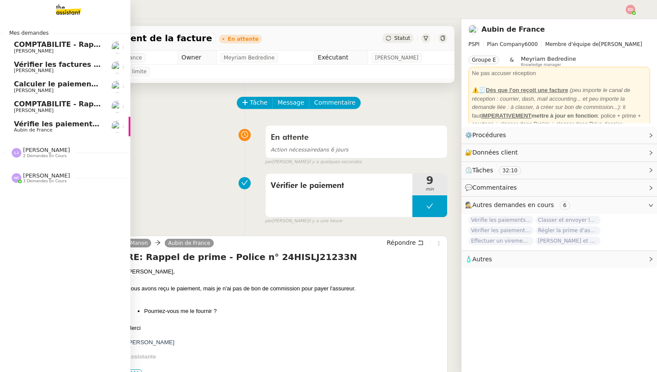
click at [38, 42] on span "COMPTABILITE - Rapprochement bancaire - [DATE]" at bounding box center [113, 44] width 198 height 8
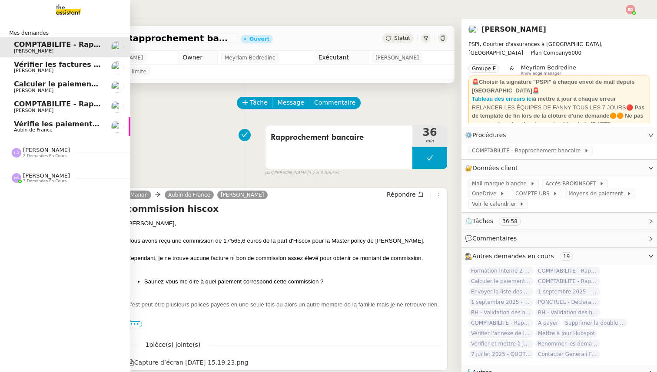
click at [37, 65] on span "Vérifier les factures non réglées" at bounding box center [77, 64] width 126 height 8
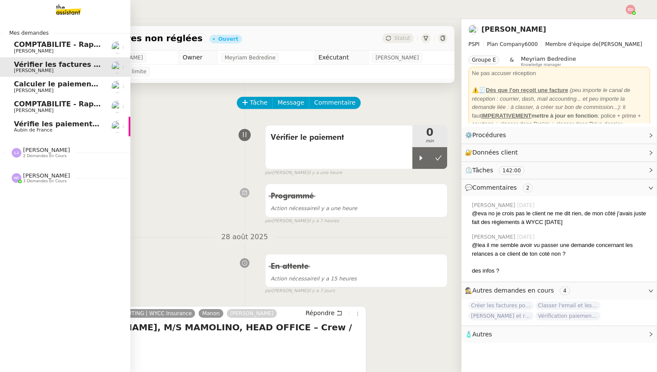
click at [32, 86] on span "Calculer le paiement de CHF 2,063.41" at bounding box center [88, 84] width 148 height 8
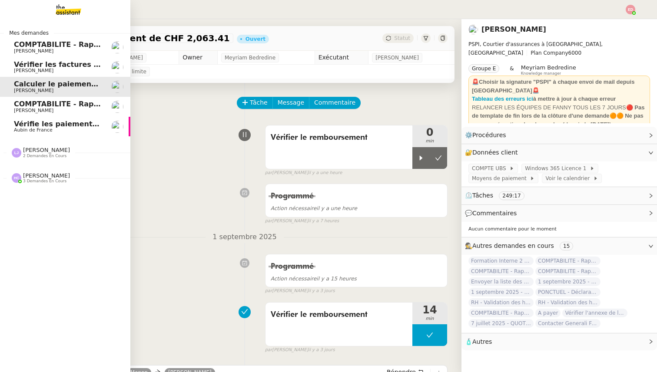
click at [31, 104] on span "COMPTABILITE - Rapprochement bancaire - 18 août 2025" at bounding box center [125, 104] width 222 height 8
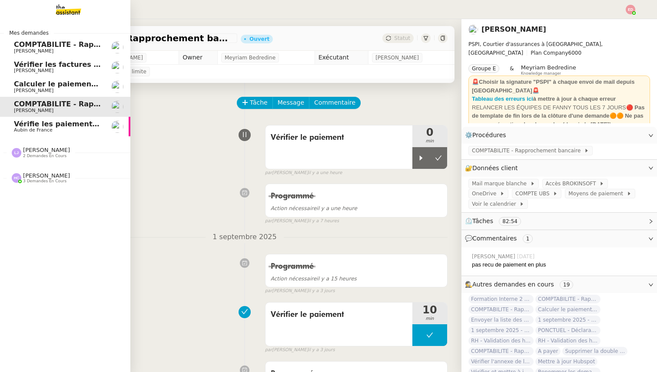
click at [30, 124] on span "Vérifie les paiements des primes récentes" at bounding box center [96, 124] width 165 height 8
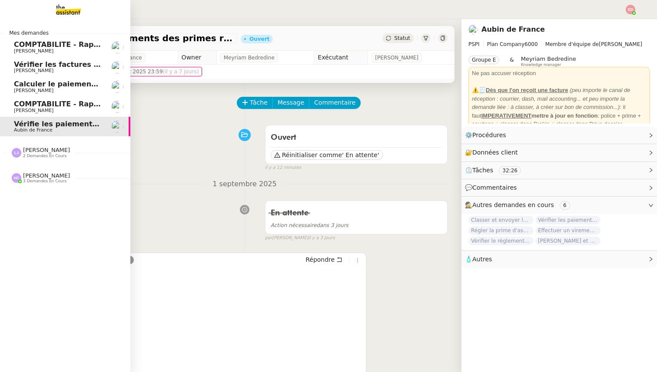
click at [16, 47] on span "COMPTABILITE - Rapprochement bancaire - [DATE]" at bounding box center [113, 44] width 198 height 8
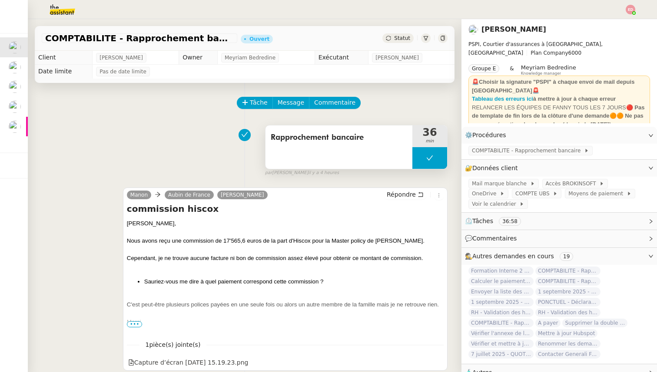
click at [417, 161] on button at bounding box center [429, 158] width 35 height 22
click at [417, 161] on icon at bounding box center [420, 158] width 7 height 7
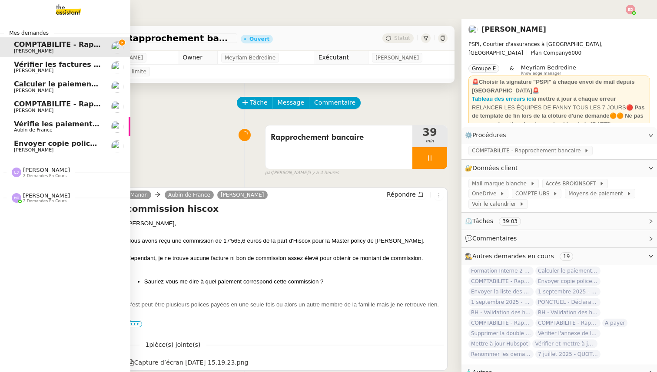
click at [14, 149] on span "[PERSON_NAME]" at bounding box center [34, 150] width 40 height 6
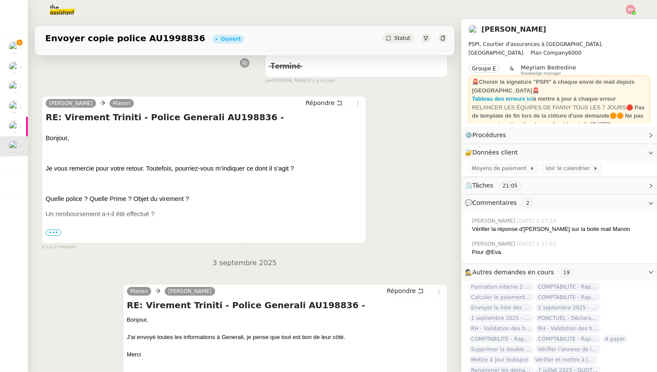
scroll to position [132, 0]
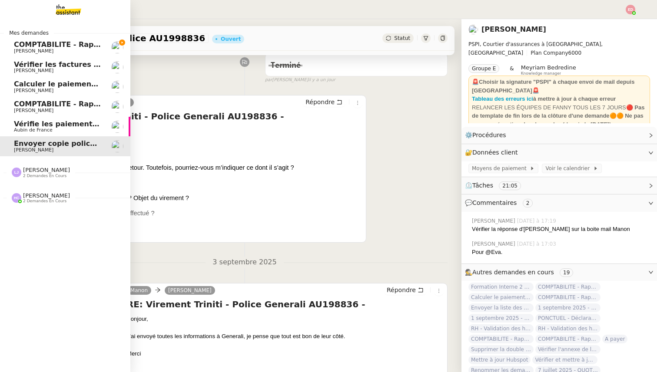
click at [17, 125] on span "Vérifie les paiements des primes récentes" at bounding box center [96, 124] width 165 height 8
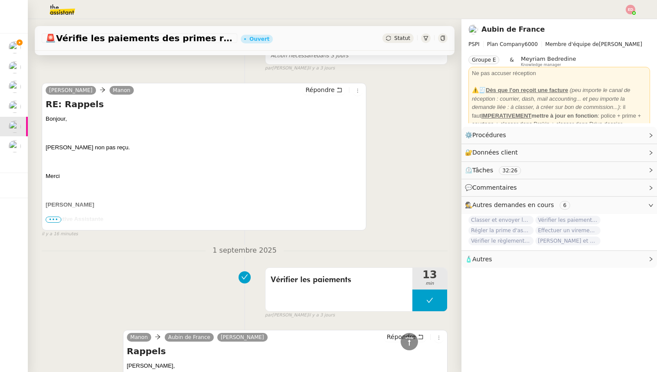
scroll to position [168, 0]
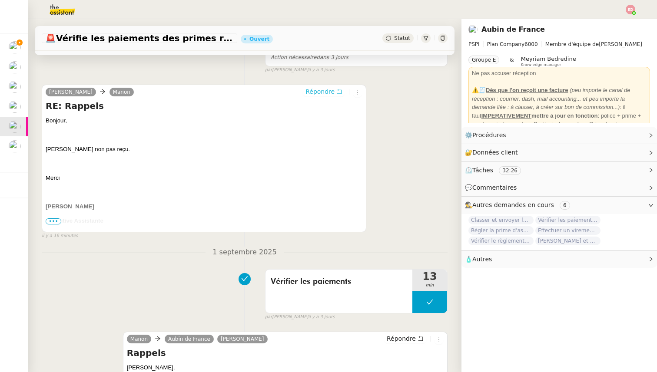
click at [322, 91] on span "Répondre" at bounding box center [319, 91] width 29 height 9
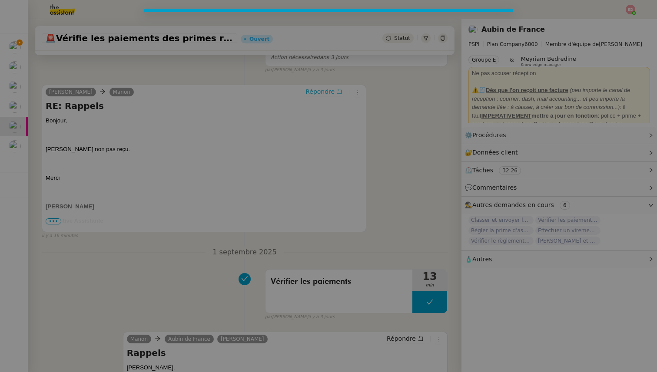
scroll to position [234, 0]
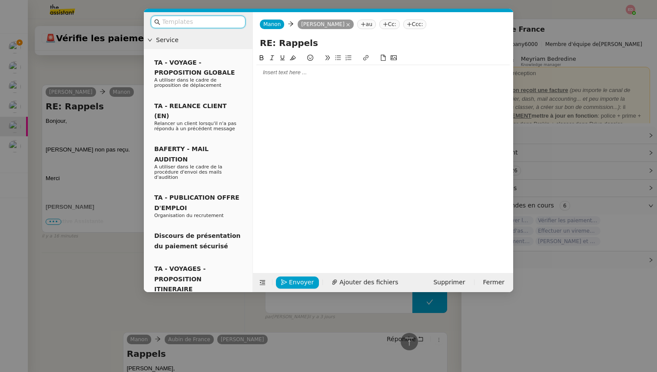
click at [293, 73] on div at bounding box center [382, 73] width 253 height 8
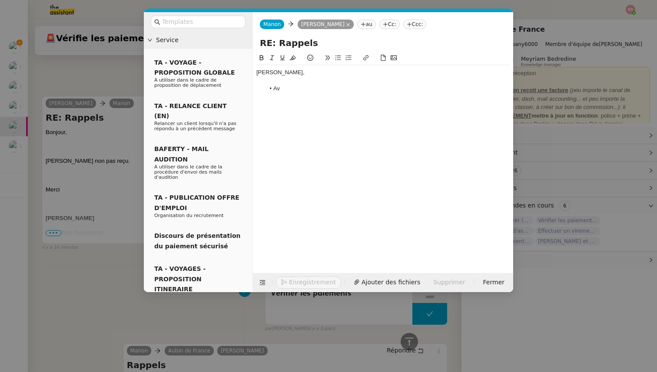
scroll to position [271, 0]
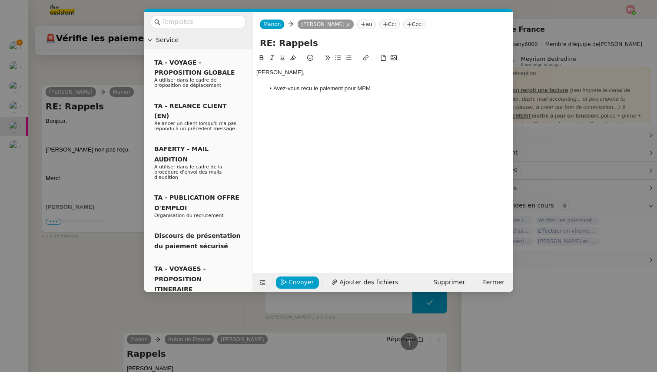
click at [84, 211] on nz-modal-container "Service TA - VOYAGE - PROPOSITION GLOBALE A utiliser dans le cadre de propositi…" at bounding box center [328, 186] width 657 height 372
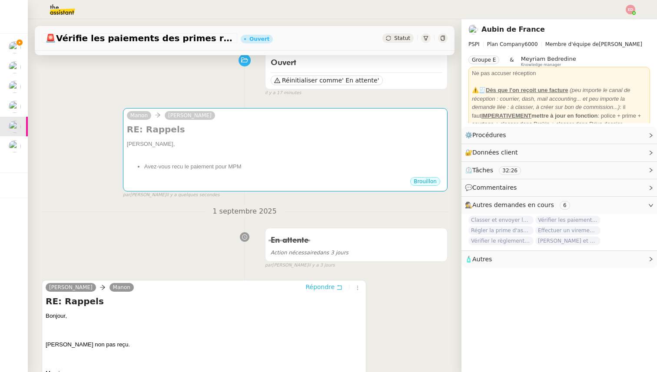
scroll to position [10, 0]
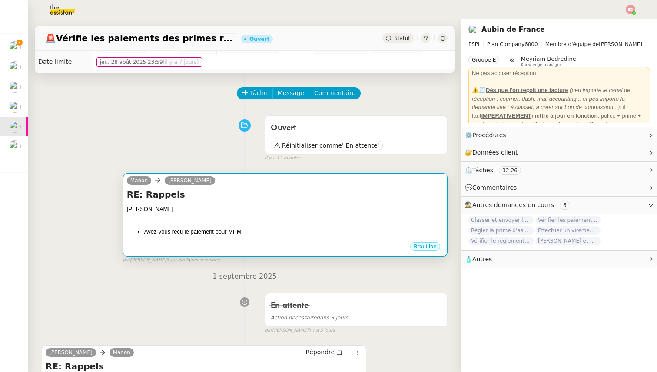
click at [188, 223] on div "Sharlen, Avez-vous recu le paiement pour MPM" at bounding box center [285, 220] width 317 height 31
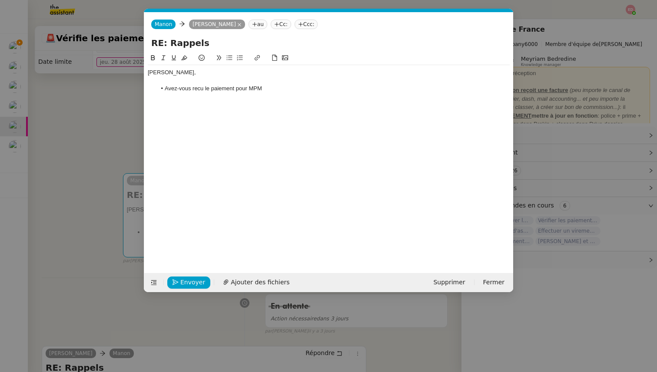
scroll to position [0, 18]
click at [285, 89] on li "Avez-vous recu le paiement pour MPM" at bounding box center [332, 89] width 353 height 8
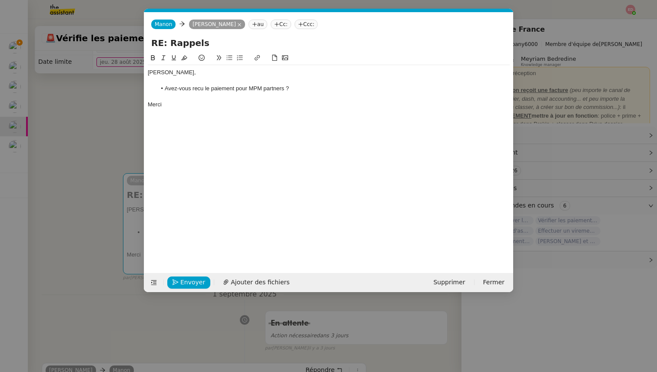
click at [198, 86] on li "Avez-vous recu le paiement pour MPM partners ?" at bounding box center [332, 89] width 353 height 8
click at [0, 0] on lt-span "reçu" at bounding box center [0, 0] width 0 height 0
click at [191, 279] on span "Envoyer" at bounding box center [192, 282] width 25 height 10
click at [191, 279] on span "Confirmer l'envoi" at bounding box center [206, 282] width 52 height 10
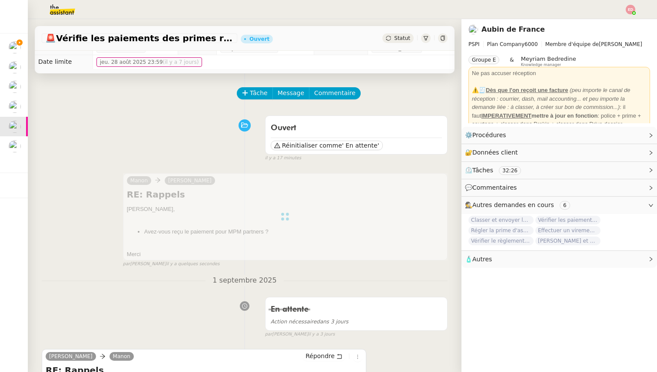
scroll to position [0, 0]
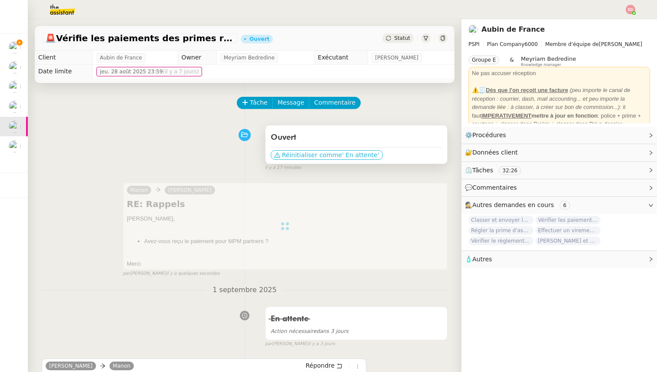
click at [299, 157] on span "Réinitialiser comme" at bounding box center [312, 155] width 60 height 9
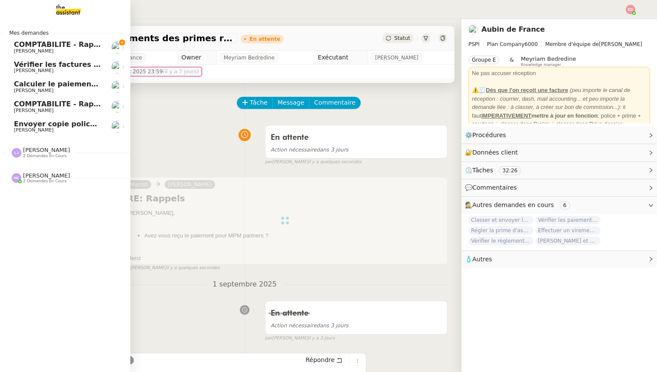
click at [28, 126] on span "Envoyer copie police AU1998836" at bounding box center [78, 124] width 128 height 8
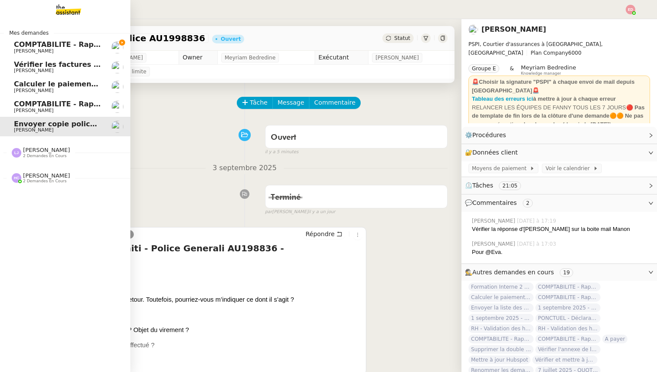
click at [35, 103] on span "COMPTABILITE - Rapprochement bancaire - 18 août 2025" at bounding box center [125, 104] width 222 height 8
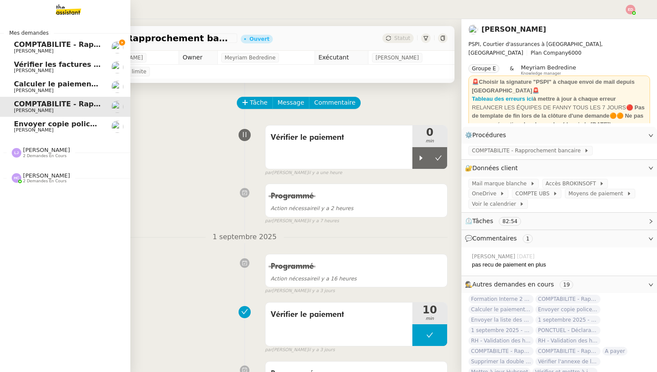
click at [50, 82] on span "Calculer le paiement de CHF 2,063.41" at bounding box center [88, 84] width 148 height 8
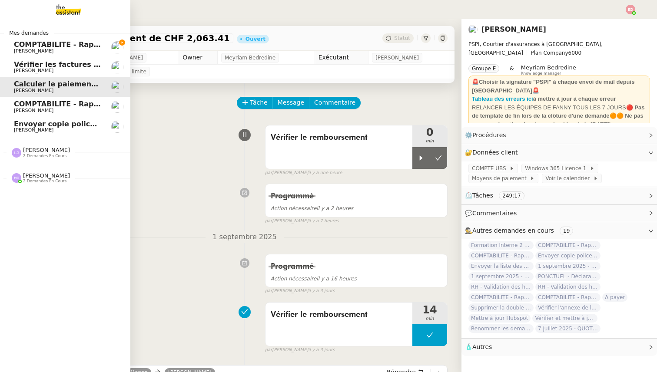
click at [53, 59] on link "Vérifier les factures non réglées Sophie Mouraire" at bounding box center [65, 67] width 130 height 20
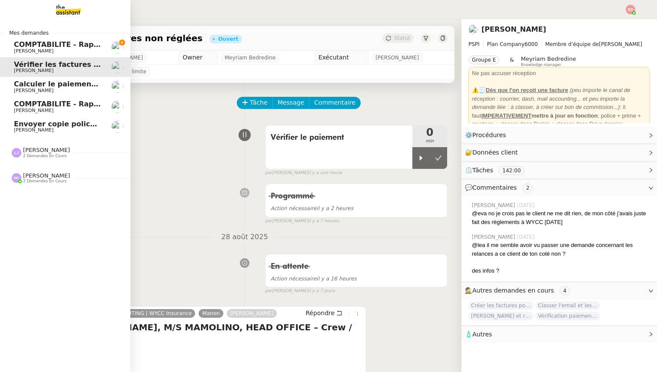
click at [55, 43] on span "COMPTABILITE - Rapprochement bancaire - [DATE]" at bounding box center [113, 44] width 198 height 8
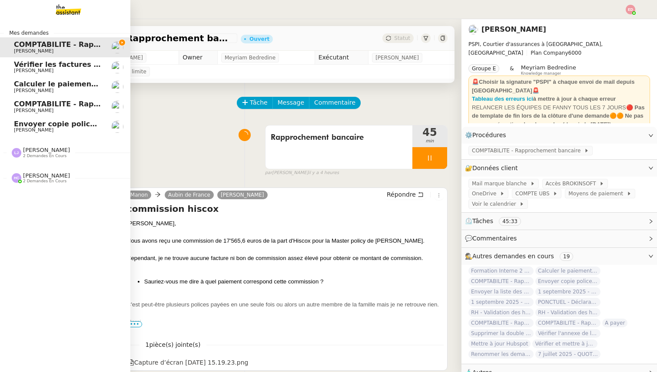
click at [35, 149] on span "[PERSON_NAME]" at bounding box center [46, 150] width 47 height 7
click at [35, 216] on span "[PERSON_NAME]" at bounding box center [46, 215] width 47 height 7
click at [70, 47] on span "COMPTABILITE - Rapprochement bancaire - [DATE]" at bounding box center [113, 44] width 198 height 8
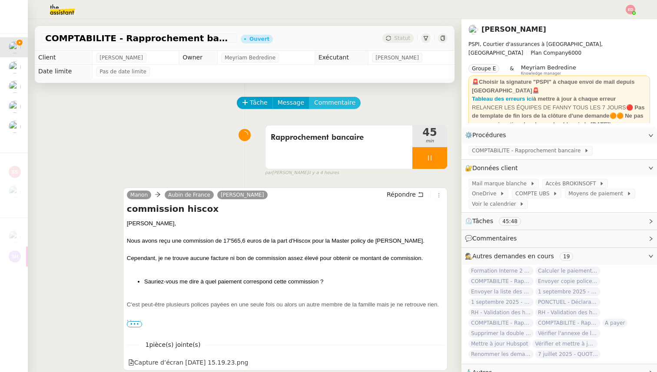
click at [328, 97] on button "Commentaire" at bounding box center [335, 103] width 52 height 12
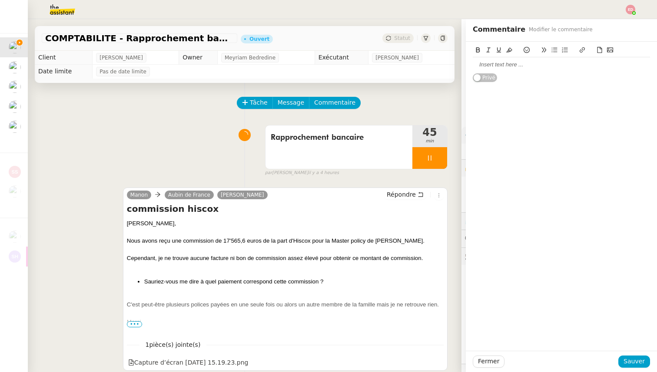
click at [499, 63] on div at bounding box center [560, 65] width 177 height 8
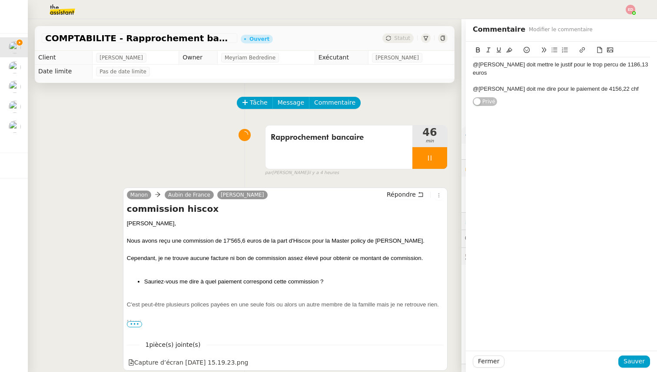
click at [570, 67] on div "@lea doit mettre le justif pour le trop percu de 1186,13 euros" at bounding box center [560, 69] width 177 height 16
click at [0, 0] on lt-span "perçu" at bounding box center [0, 0] width 0 height 0
click at [631, 364] on span "Sauver" at bounding box center [633, 362] width 21 height 10
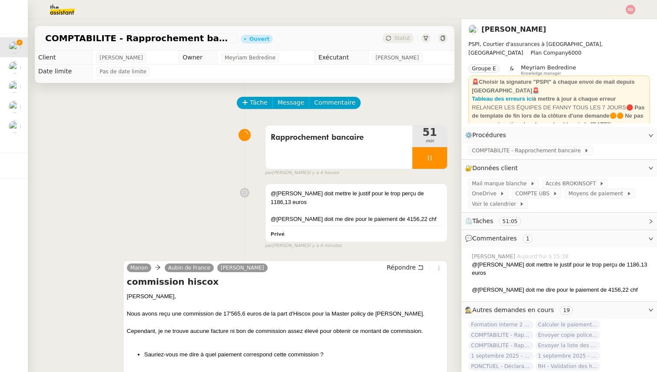
click at [66, 10] on img at bounding box center [55, 9] width 67 height 19
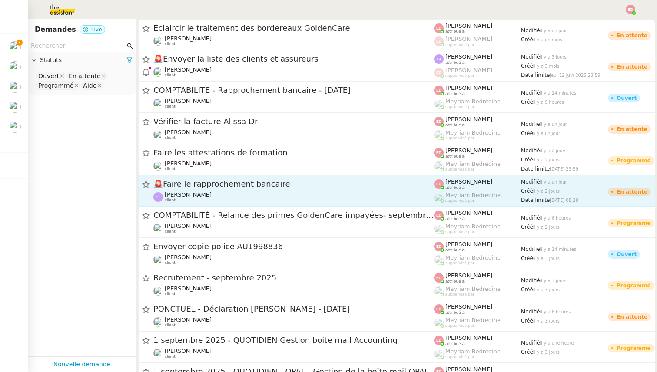
click at [173, 190] on div "🚨 Faire le rapprochement bancaire Clemence Letiers client" at bounding box center [293, 191] width 281 height 24
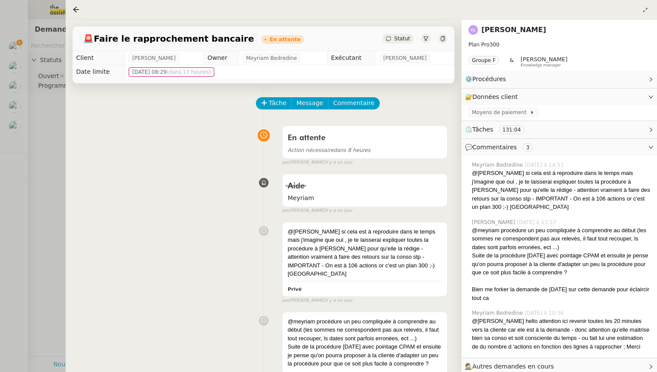
scroll to position [12, 0]
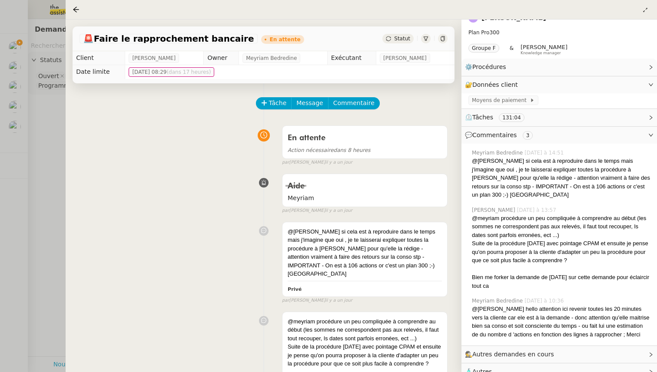
click at [534, 351] on span "Autres demandes en cours" at bounding box center [513, 354] width 82 height 7
click at [47, 173] on div at bounding box center [328, 186] width 657 height 372
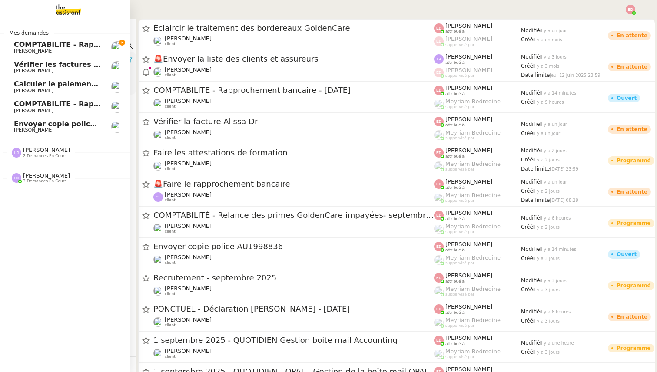
click at [16, 49] on span "[PERSON_NAME]" at bounding box center [34, 51] width 40 height 6
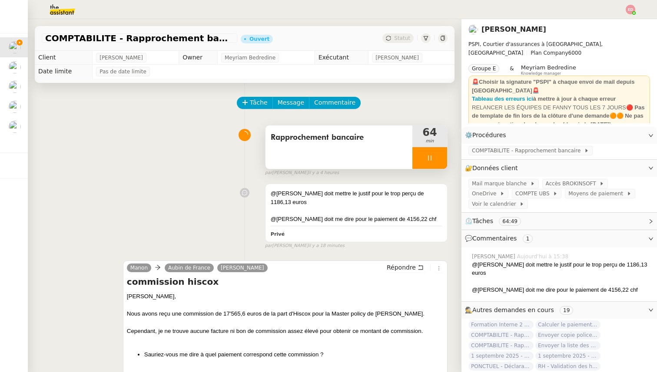
click at [439, 162] on div at bounding box center [429, 158] width 35 height 22
click at [439, 162] on button at bounding box center [437, 158] width 17 height 22
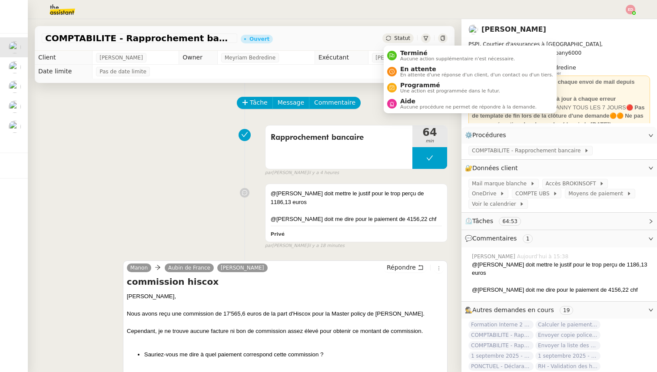
click at [406, 37] on span "Statut" at bounding box center [402, 38] width 16 height 6
click at [406, 71] on span "En attente" at bounding box center [476, 69] width 153 height 7
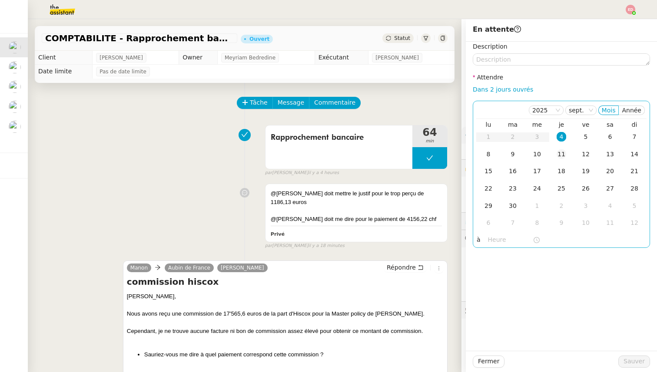
click at [564, 155] on div "11" at bounding box center [561, 154] width 10 height 10
click at [626, 360] on span "Sauver" at bounding box center [633, 362] width 21 height 10
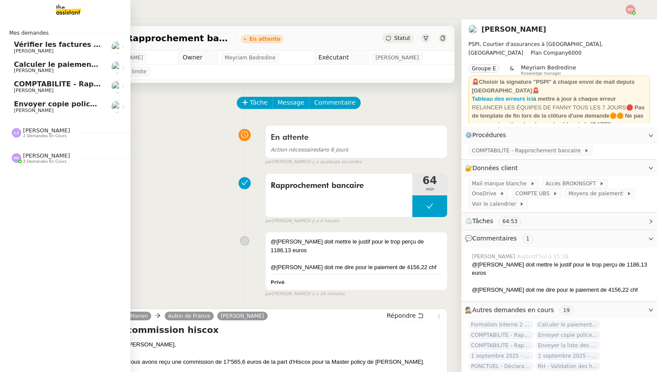
click at [26, 106] on span "Envoyer copie police AU1998836" at bounding box center [78, 104] width 128 height 8
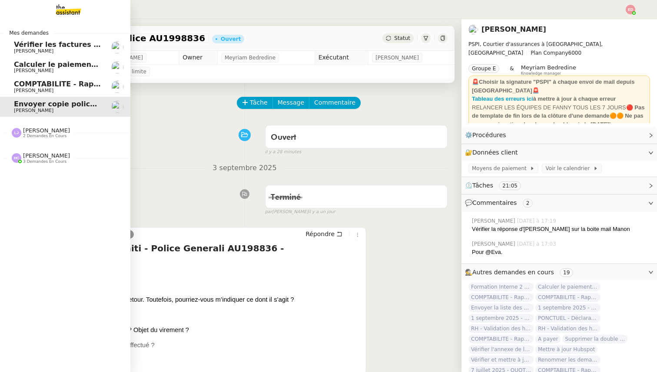
click at [32, 43] on span "Vérifier les factures non réglées" at bounding box center [77, 44] width 126 height 8
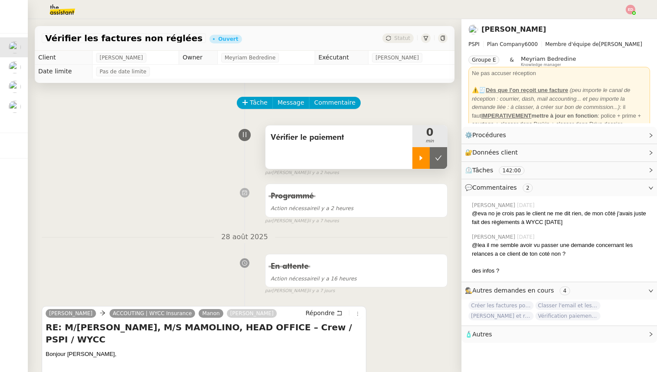
click at [417, 159] on div at bounding box center [420, 158] width 17 height 22
click at [440, 157] on div at bounding box center [429, 158] width 35 height 22
click at [440, 157] on icon at bounding box center [438, 158] width 7 height 7
click at [404, 37] on span "Statut" at bounding box center [402, 38] width 16 height 6
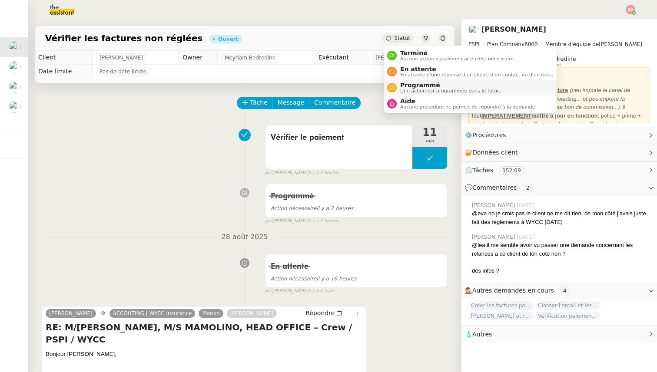
click at [407, 87] on span "Programmé" at bounding box center [450, 85] width 100 height 7
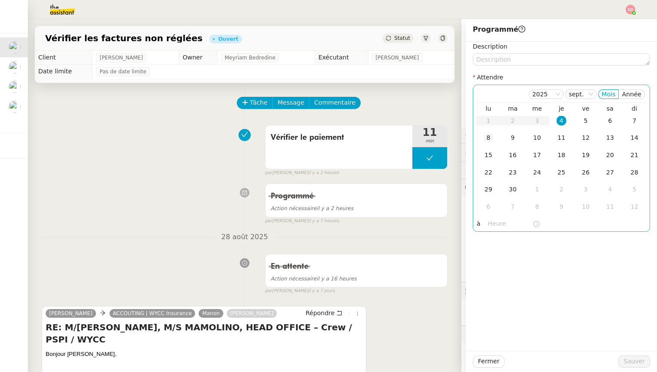
click at [486, 136] on div "8" at bounding box center [488, 138] width 10 height 10
click at [626, 364] on span "Sauver" at bounding box center [633, 362] width 21 height 10
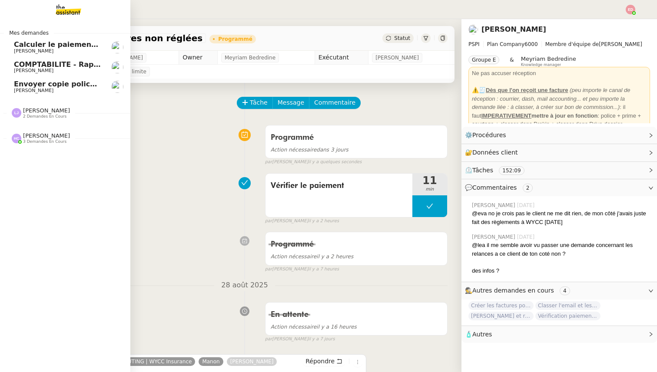
click at [18, 47] on span "Calculer le paiement de CHF 2,063.41" at bounding box center [88, 44] width 148 height 8
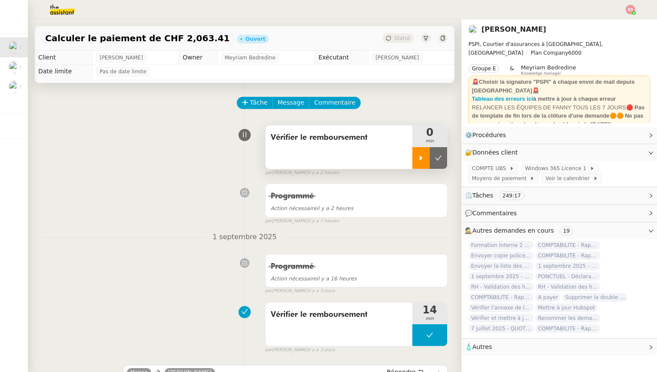
click at [416, 157] on div at bounding box center [420, 158] width 17 height 22
click at [442, 158] on div at bounding box center [429, 158] width 35 height 22
click at [442, 158] on button at bounding box center [437, 158] width 17 height 22
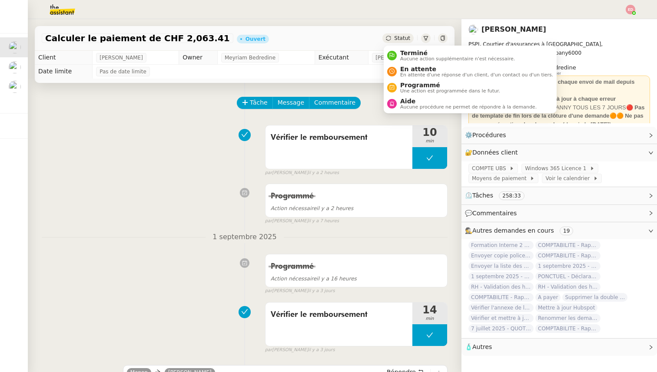
click at [394, 41] on div "Statut" at bounding box center [397, 38] width 31 height 10
click at [418, 94] on li "Programmé Une action est programmée dans le futur." at bounding box center [469, 87] width 173 height 16
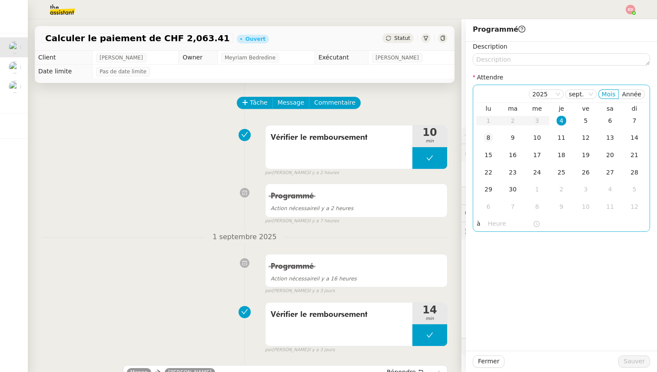
click at [487, 138] on div "8" at bounding box center [488, 138] width 10 height 10
click at [626, 363] on span "Sauver" at bounding box center [633, 362] width 21 height 10
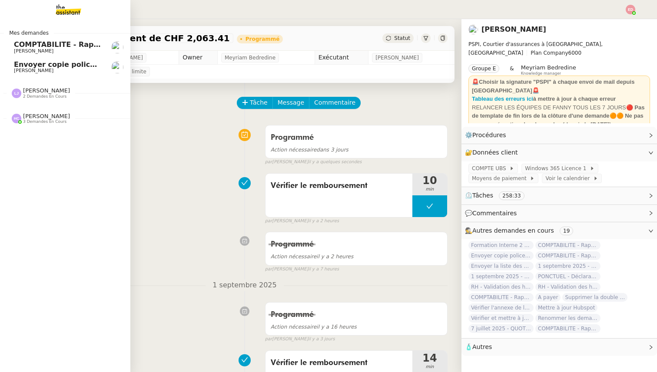
click at [24, 50] on span "[PERSON_NAME]" at bounding box center [34, 51] width 40 height 6
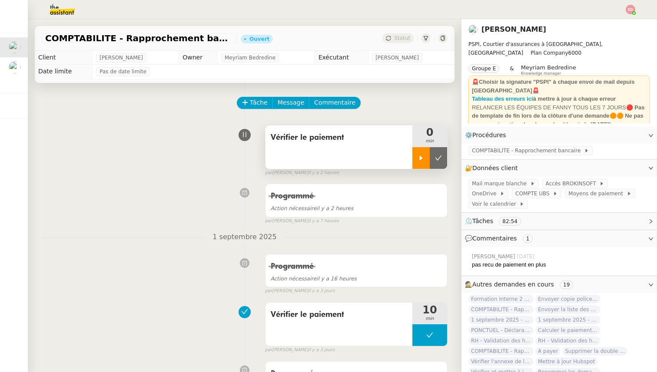
click at [422, 159] on icon at bounding box center [420, 158] width 7 height 7
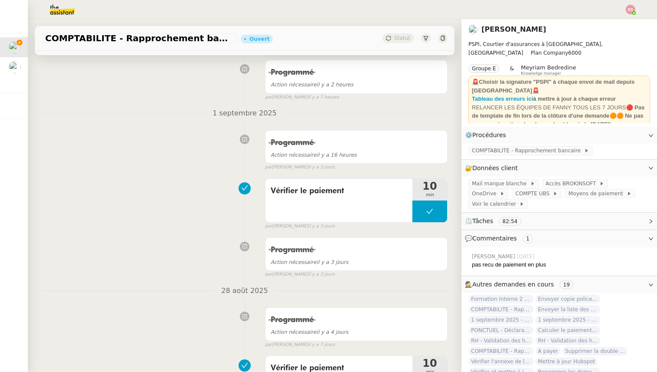
scroll to position [78, 0]
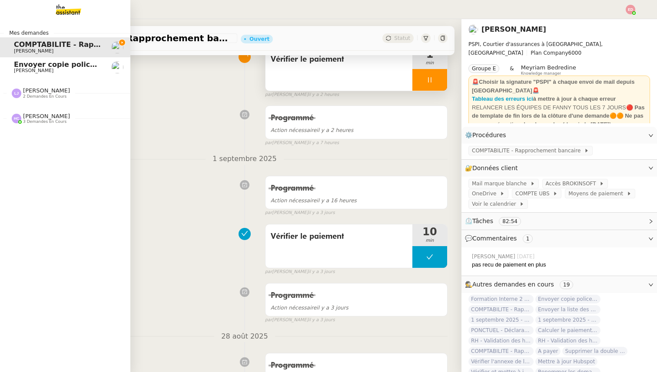
click at [27, 92] on span "[PERSON_NAME]" at bounding box center [46, 90] width 47 height 7
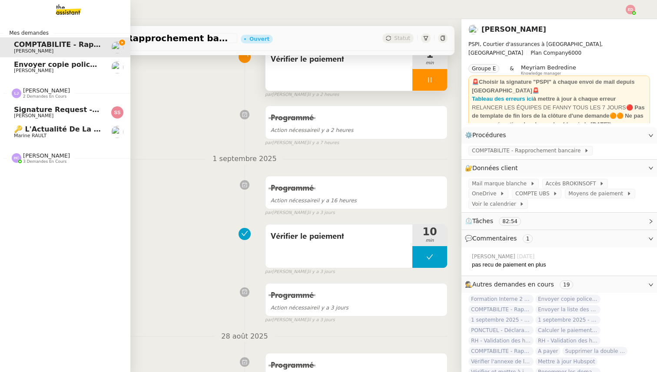
click at [34, 131] on span "🔑 L'Actualité de la Gestion Locative [Mon Résumé Mensuel]" at bounding box center [133, 129] width 239 height 8
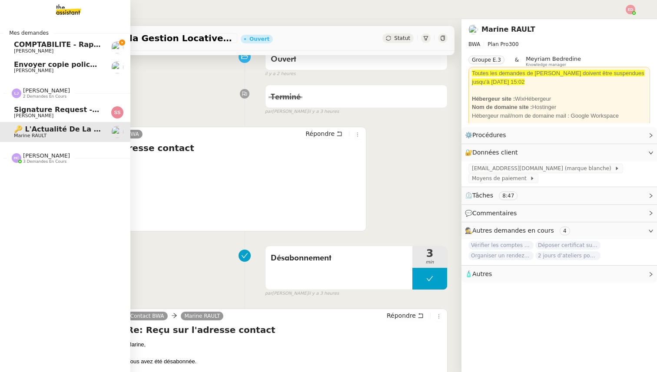
click at [43, 109] on span "Signature Request - Accord de Coopération Senja Partners" at bounding box center [129, 110] width 231 height 8
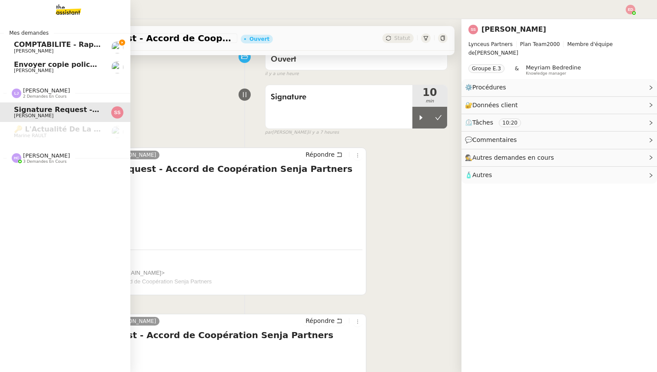
click at [32, 165] on div "Hannah Cassar 3 demandes en cours" at bounding box center [65, 154] width 130 height 25
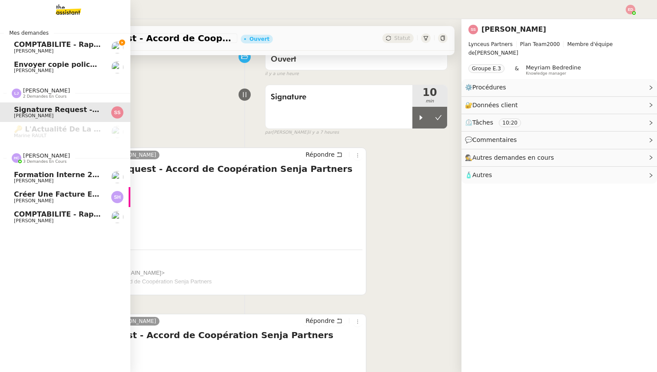
click at [30, 217] on span "COMPTABILITE - Rapprochement bancaire - 1 septembre 2025" at bounding box center [135, 214] width 243 height 8
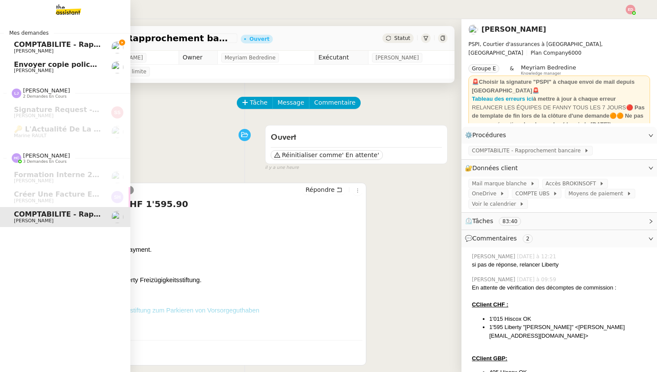
click at [45, 50] on span "[PERSON_NAME]" at bounding box center [58, 51] width 88 height 5
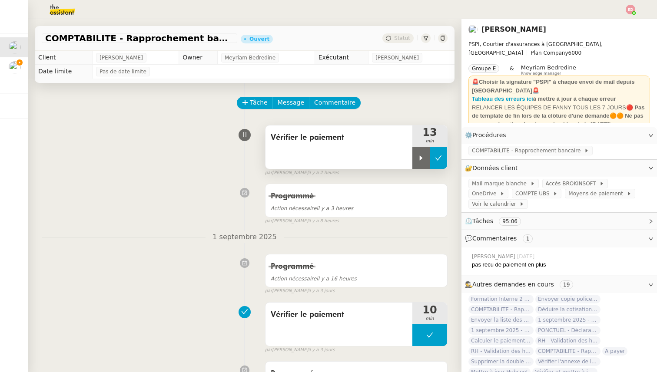
click at [445, 161] on button at bounding box center [437, 158] width 17 height 22
click at [403, 33] on div "COMPTABILITE - Rapprochement bancaire - 18 août 2025 Ouvert Statut" at bounding box center [244, 38] width 419 height 25
click at [403, 40] on span "Statut" at bounding box center [402, 38] width 16 height 6
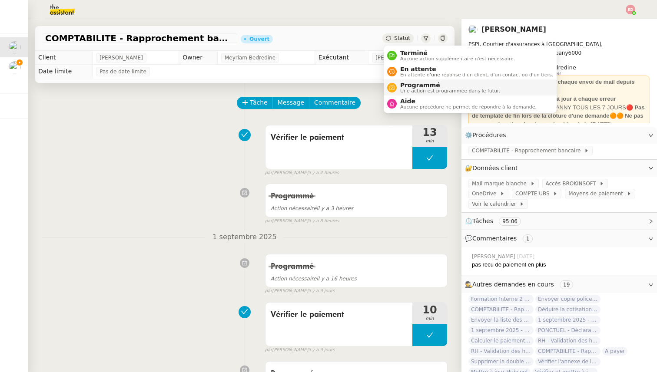
click at [410, 84] on span "Programmé" at bounding box center [450, 85] width 100 height 7
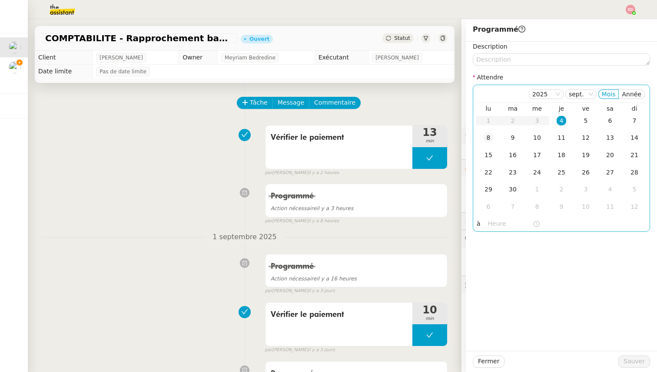
click at [487, 139] on div "8" at bounding box center [488, 138] width 10 height 10
click at [625, 364] on span "Sauver" at bounding box center [633, 362] width 21 height 10
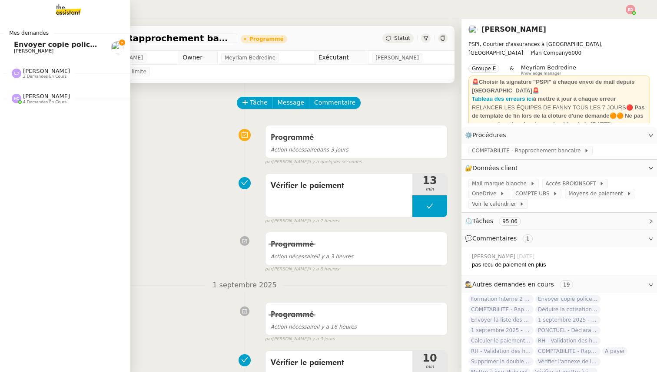
click at [18, 44] on span "Envoyer copie police AU1998836" at bounding box center [78, 44] width 128 height 8
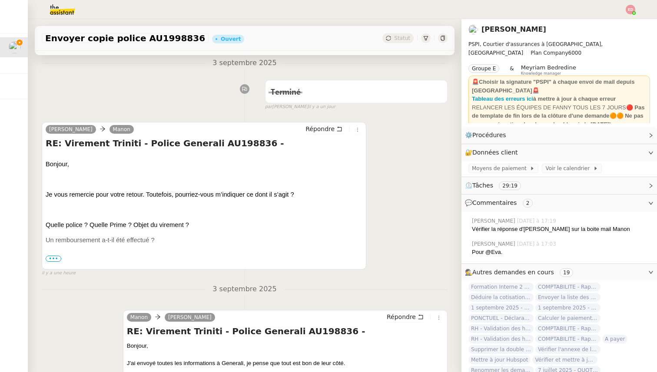
scroll to position [121, 0]
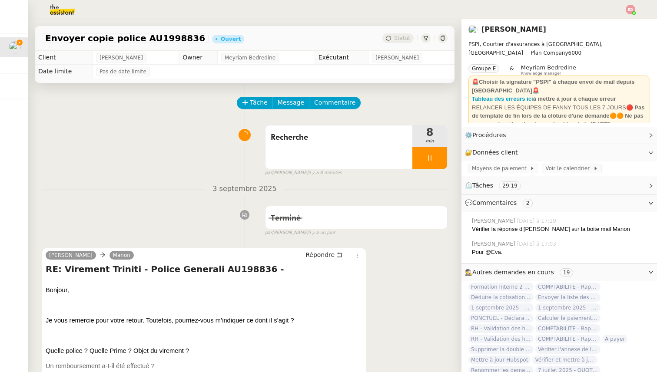
scroll to position [121, 0]
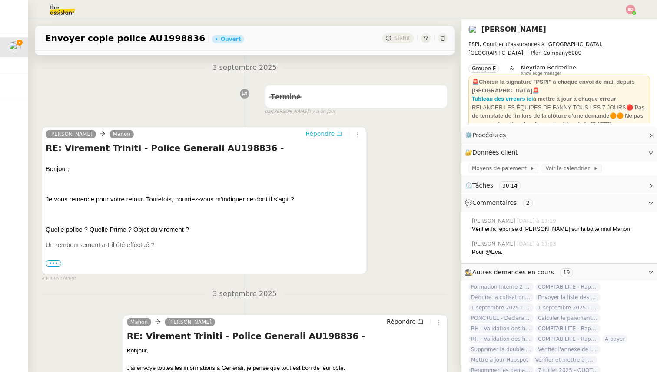
click at [314, 135] on span "Répondre" at bounding box center [319, 133] width 29 height 9
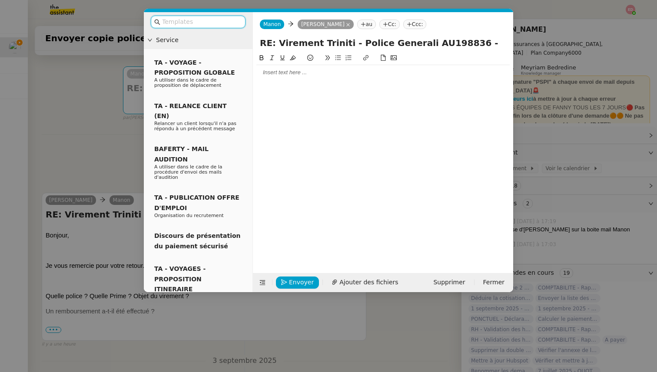
click at [281, 76] on div at bounding box center [382, 73] width 253 height 8
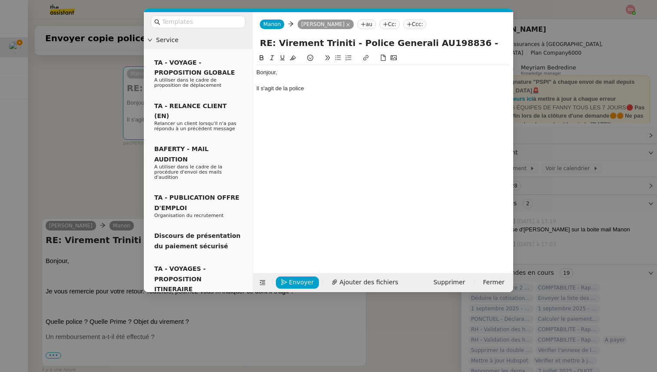
drag, startPoint x: 454, startPoint y: 41, endPoint x: 410, endPoint y: 41, distance: 43.9
click at [410, 41] on input "RE: Virement Triniti - Police Generali AU198836 -" at bounding box center [383, 42] width 246 height 13
click at [381, 92] on div "Il s'agit de la police" at bounding box center [382, 89] width 253 height 8
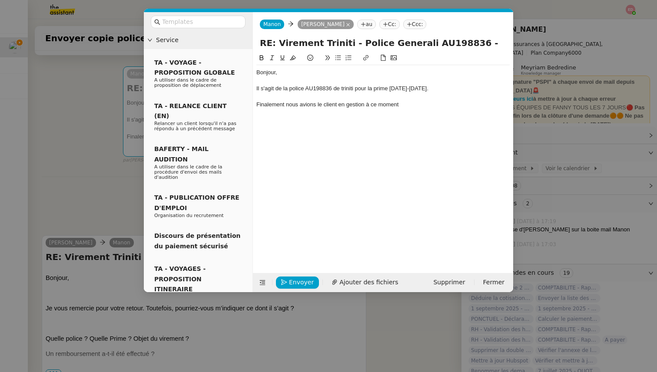
click at [317, 104] on div "Finalement nous avions le client en gestion à ce moment" at bounding box center [382, 105] width 253 height 8
click at [295, 103] on div "Finalement nous avions encore le client en gestion à ce moment" at bounding box center [382, 105] width 253 height 8
click at [0, 0] on lt-span ", nous" at bounding box center [0, 0] width 0 height 0
click at [349, 88] on div "Il s'agit de la police AU198836 de triniti pour la prime [DATE]-[DATE]." at bounding box center [382, 89] width 253 height 8
click at [343, 87] on div "Il s'agit de la police AU198836 de triniti pour la prime [DATE]-[DATE]." at bounding box center [382, 89] width 253 height 8
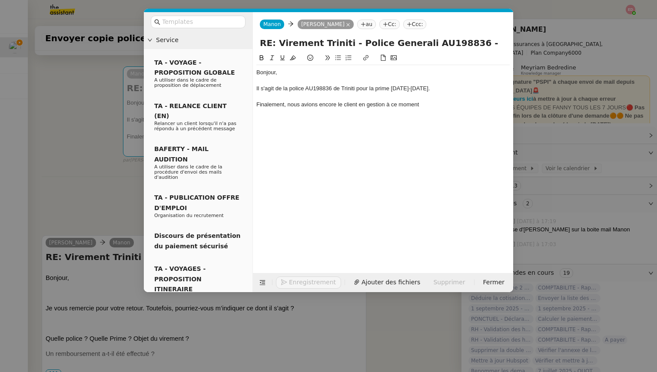
click at [429, 110] on div "Bonjour, Il s'agit de la police AU198836 de Triniti pour la prime [DATE]-[DATE]…" at bounding box center [382, 88] width 253 height 47
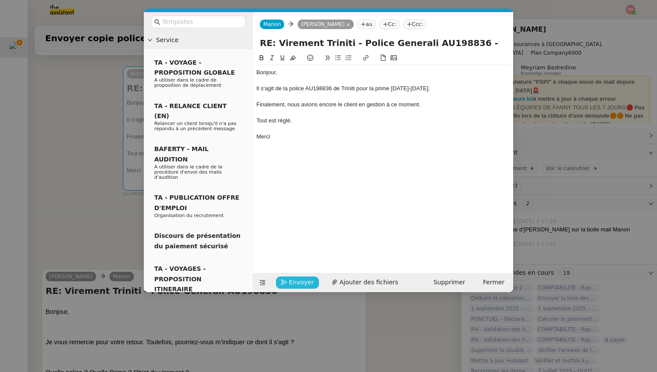
click at [292, 281] on span "Envoyer" at bounding box center [301, 282] width 25 height 10
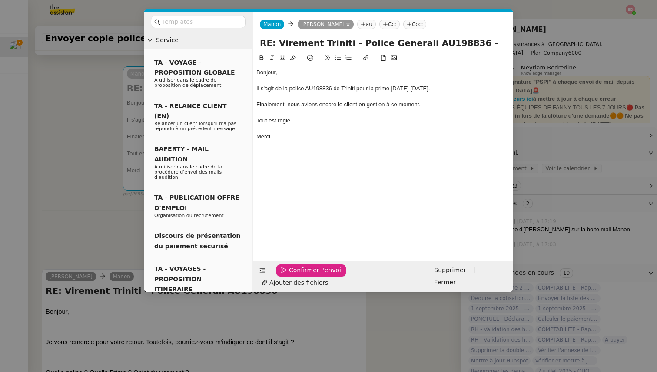
click at [292, 275] on span "Confirmer l'envoi" at bounding box center [315, 270] width 52 height 10
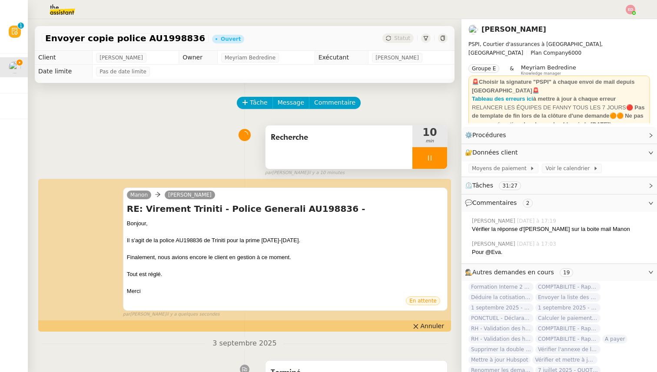
click at [441, 160] on div at bounding box center [429, 158] width 35 height 22
click at [441, 160] on icon at bounding box center [438, 158] width 7 height 7
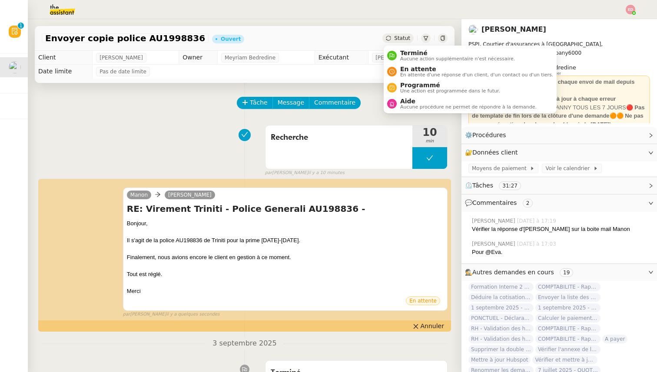
click at [404, 37] on span "Statut" at bounding box center [402, 38] width 16 height 6
click at [408, 55] on span "Terminé" at bounding box center [457, 53] width 115 height 7
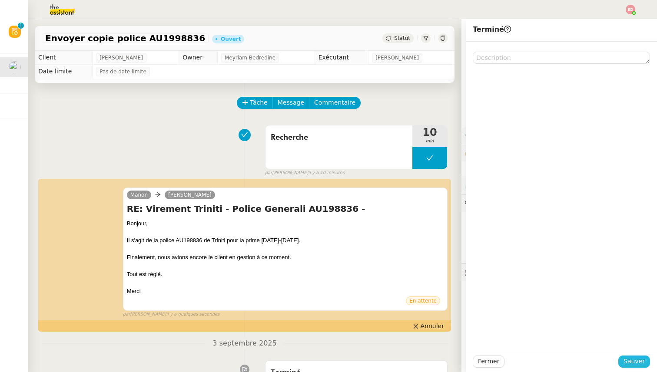
click at [632, 362] on span "Sauver" at bounding box center [633, 362] width 21 height 10
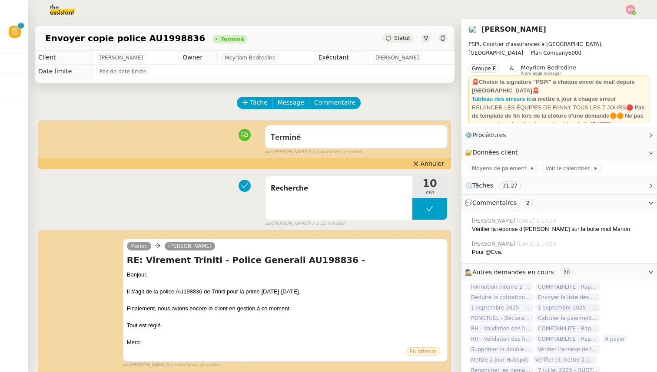
click at [632, 8] on img at bounding box center [630, 10] width 10 height 10
click at [604, 24] on span "Suivi" at bounding box center [599, 24] width 15 height 7
